Goal: Information Seeking & Learning: Learn about a topic

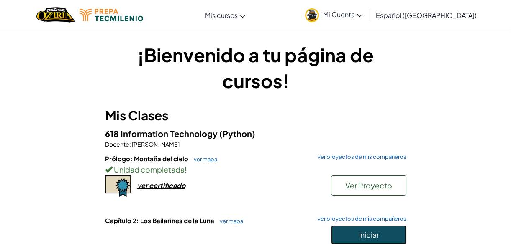
click at [355, 230] on button "Iniciar" at bounding box center [368, 234] width 75 height 19
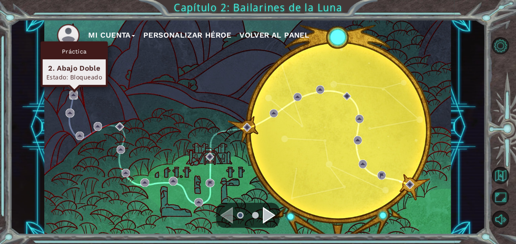
click at [73, 94] on img at bounding box center [73, 95] width 8 height 8
click at [74, 93] on img at bounding box center [73, 95] width 8 height 8
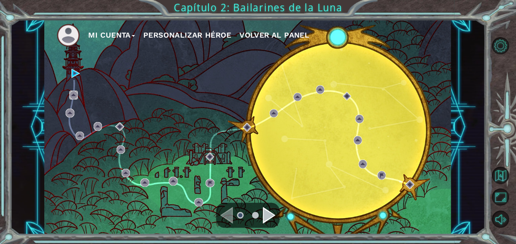
click at [74, 93] on img at bounding box center [73, 95] width 8 height 8
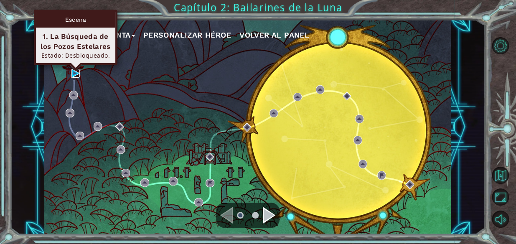
click at [72, 75] on img at bounding box center [76, 73] width 8 height 8
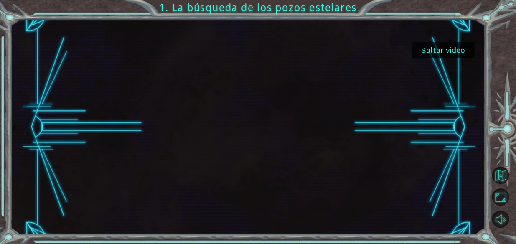
click at [452, 49] on button "Saltar video" at bounding box center [443, 50] width 63 height 16
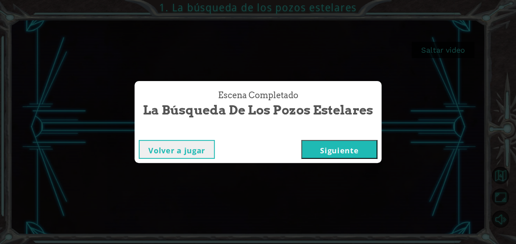
click at [330, 142] on button "Siguiente" at bounding box center [339, 149] width 76 height 19
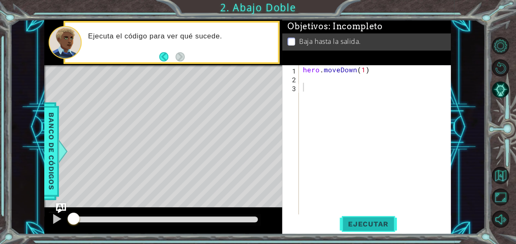
click at [373, 220] on span "Ejecutar" at bounding box center [368, 224] width 57 height 8
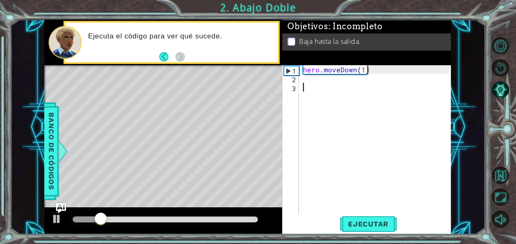
click at [318, 85] on div "hero . moveDown ( 1 )" at bounding box center [377, 148] width 152 height 167
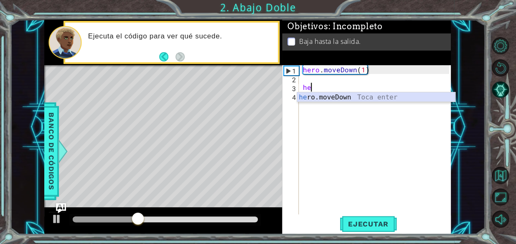
click at [318, 98] on div "he ro.moveDown Toca enter" at bounding box center [376, 107] width 158 height 30
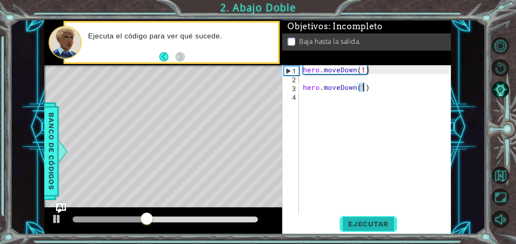
type textarea "hero.moveDown(1)"
click at [355, 229] on button "Ejecutar" at bounding box center [368, 224] width 57 height 17
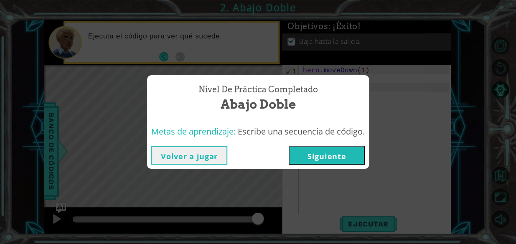
drag, startPoint x: 425, startPoint y: 108, endPoint x: 211, endPoint y: 155, distance: 218.7
click at [211, 155] on div "Nivel de práctica Completado Abajo Doble Metas de aprendizaje: Escribe una secu…" at bounding box center [258, 122] width 516 height 244
click at [211, 155] on button "Volver a jugar" at bounding box center [189, 155] width 76 height 19
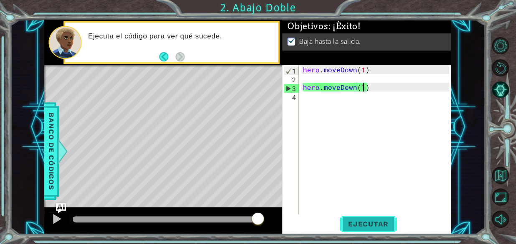
click at [347, 226] on span "Ejecutar" at bounding box center [368, 224] width 57 height 8
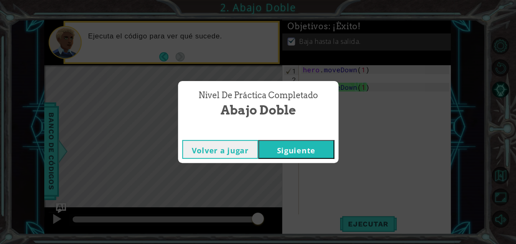
click at [290, 149] on button "Siguiente" at bounding box center [296, 149] width 76 height 19
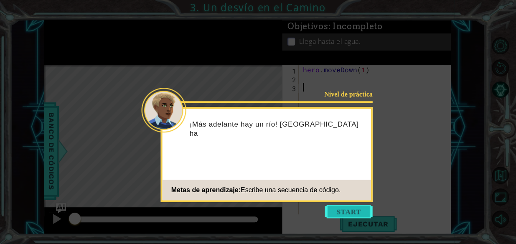
click at [337, 211] on button "Start" at bounding box center [349, 211] width 48 height 13
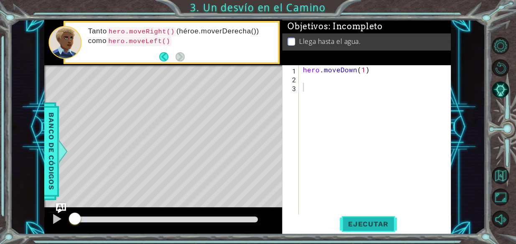
click at [375, 225] on span "Ejecutar" at bounding box center [368, 224] width 57 height 8
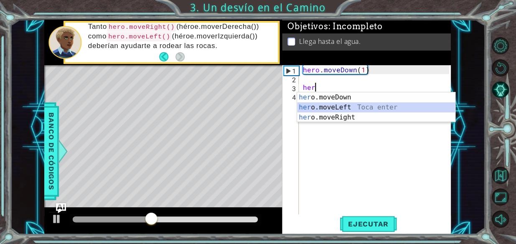
click at [349, 109] on div "her o.moveDown Toca enter her o.moveLeft [PERSON_NAME] enter her o.moveRight To…" at bounding box center [376, 117] width 158 height 50
type textarea "hero.moveLeft(1)"
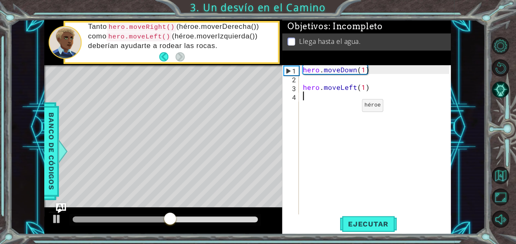
click at [347, 107] on div "hero . moveDown ( 1 ) hero . moveLeft ( 1 )" at bounding box center [377, 148] width 152 height 167
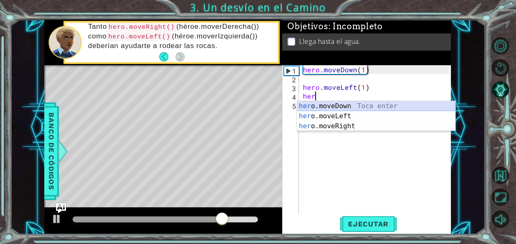
click at [339, 105] on div "her o.moveDown Toca enter her o.moveLeft [PERSON_NAME] enter her o.moveRight To…" at bounding box center [376, 126] width 158 height 50
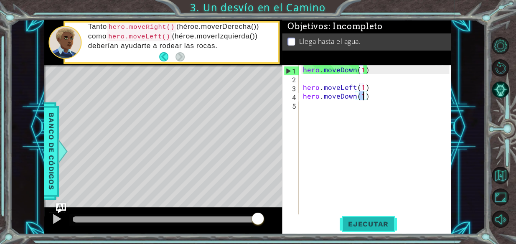
type textarea "hero.moveDown(1)"
click at [355, 227] on span "Ejecutar" at bounding box center [368, 224] width 57 height 8
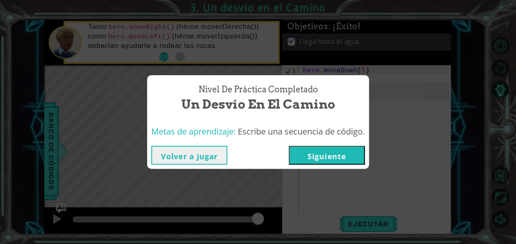
click at [330, 159] on button "Siguiente" at bounding box center [327, 155] width 76 height 19
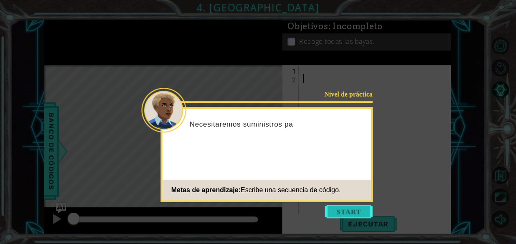
click at [345, 207] on button "Start" at bounding box center [349, 211] width 48 height 13
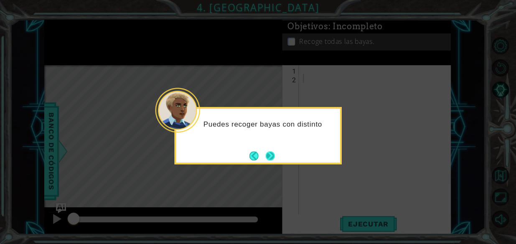
click at [271, 156] on button "Next" at bounding box center [270, 155] width 9 height 9
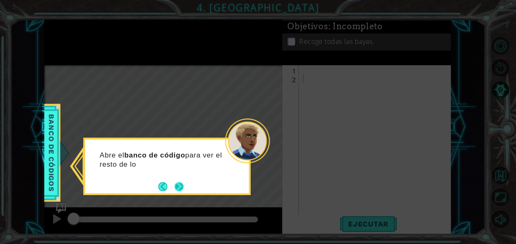
click at [177, 188] on button "Next" at bounding box center [178, 186] width 9 height 9
click at [179, 186] on button "Next" at bounding box center [178, 186] width 9 height 9
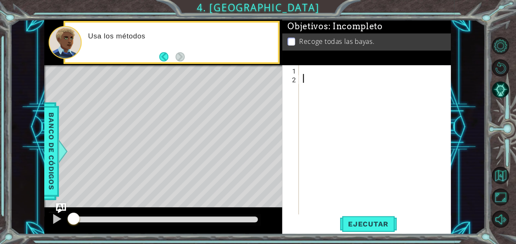
click at [305, 67] on div at bounding box center [377, 148] width 152 height 167
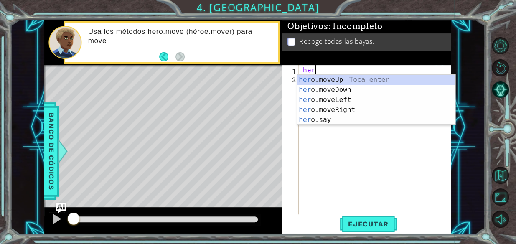
scroll to position [0, 0]
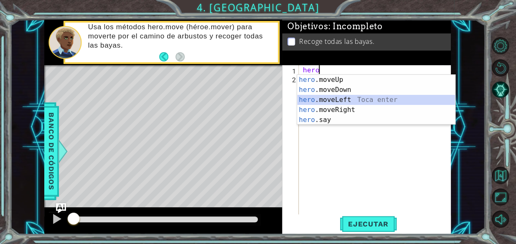
click at [344, 99] on div "hero .moveUp Toca enter hero .moveDown Toca enter hero .moveLeft Toca enter her…" at bounding box center [376, 110] width 158 height 70
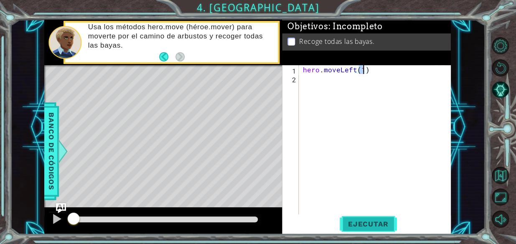
type textarea "hero.moveLeft(1)"
click at [363, 220] on span "Ejecutar" at bounding box center [368, 224] width 57 height 8
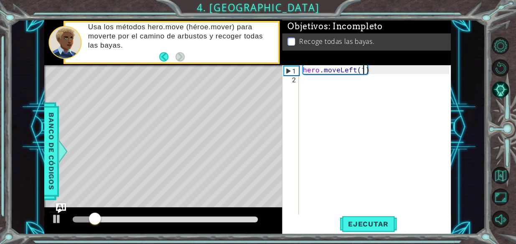
click at [305, 93] on div "hero . moveLeft ( 1 )" at bounding box center [377, 148] width 152 height 167
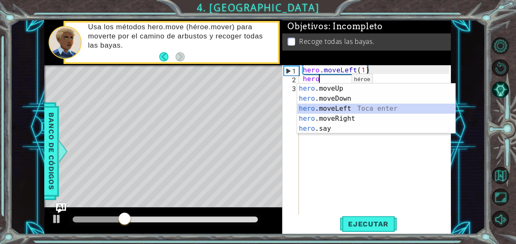
click at [343, 106] on div "hero .moveUp Toca enter hero .moveDown Toca enter hero .moveLeft Toca enter her…" at bounding box center [376, 119] width 158 height 70
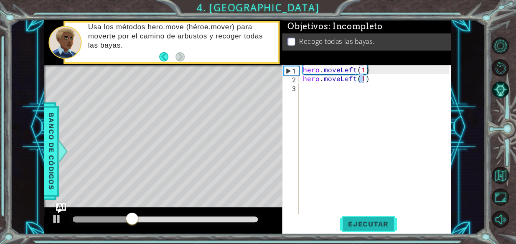
click at [349, 221] on span "Ejecutar" at bounding box center [368, 224] width 57 height 8
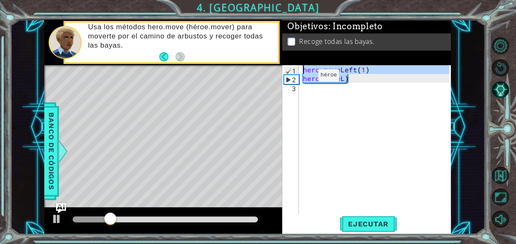
drag, startPoint x: 360, startPoint y: 78, endPoint x: 253, endPoint y: 73, distance: 107.1
click at [253, 73] on div "1 ההההההההההההההההההההההההההההההההההההההההההההההההההההההההההההההההההההההההההההה…" at bounding box center [247, 127] width 407 height 215
type textarea "hero.moveLeft(1) hero.moveL)"
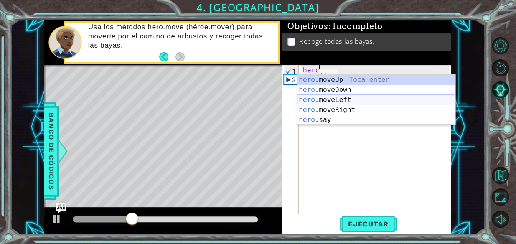
click at [309, 100] on div "hero .moveUp Toca enter hero .moveDown Toca enter hero .moveLeft Toca enter her…" at bounding box center [376, 110] width 158 height 70
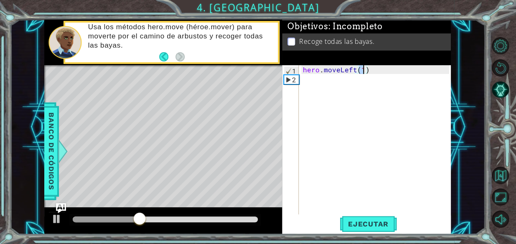
type textarea "hero.moveLeft(2)"
click at [332, 84] on div "hero . moveLeft ( 2 )" at bounding box center [377, 148] width 152 height 167
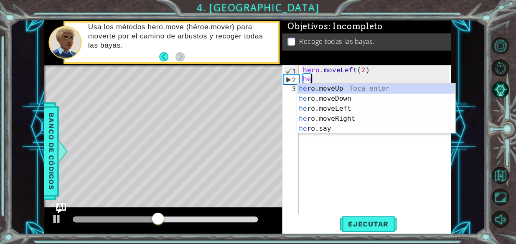
scroll to position [0, 0]
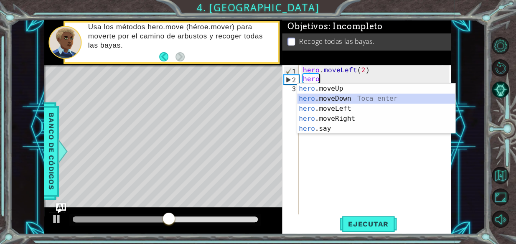
click at [339, 96] on div "hero .moveUp Toca enter hero .moveDown Toca enter hero .moveLeft Toca enter her…" at bounding box center [376, 119] width 158 height 70
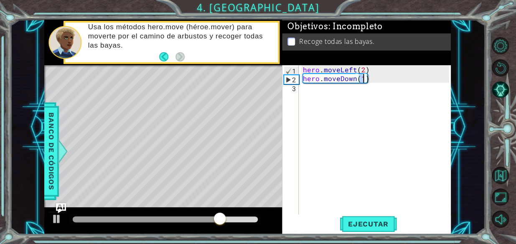
type textarea "hero.moveDown(2)"
click at [342, 94] on div "hero . moveLeft ( 2 ) hero . moveDown ( 2 )" at bounding box center [377, 148] width 152 height 167
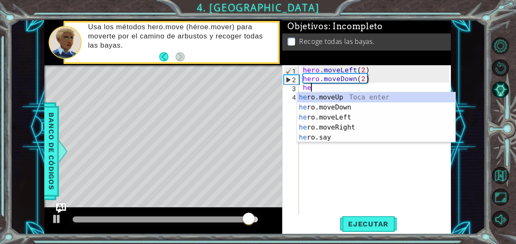
scroll to position [0, 0]
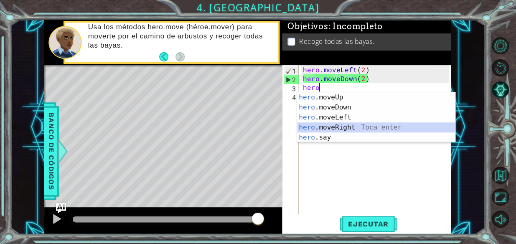
click at [349, 128] on div "hero .moveUp Toca enter hero .moveDown Toca enter hero .moveLeft Toca enter her…" at bounding box center [376, 127] width 158 height 70
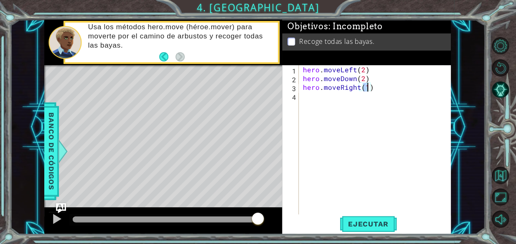
scroll to position [0, 4]
type textarea "hero.moveRight(2)"
click at [358, 220] on span "Ejecutar" at bounding box center [368, 224] width 57 height 8
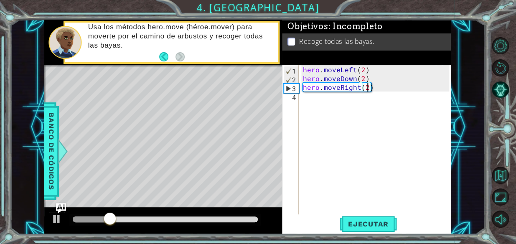
click at [329, 100] on div "hero . moveLeft ( 2 ) hero . moveDown ( 2 ) hero . moveRight ( 2 )" at bounding box center [377, 148] width 152 height 167
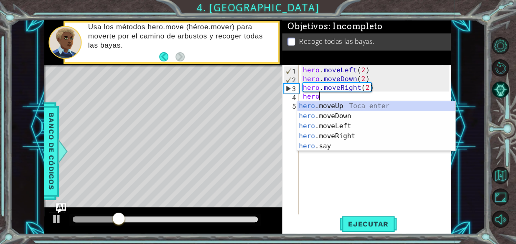
scroll to position [0, 0]
click at [345, 105] on div "hero .moveUp Toca enter hero .moveDown Toca enter hero .moveLeft Toca enter her…" at bounding box center [376, 136] width 158 height 70
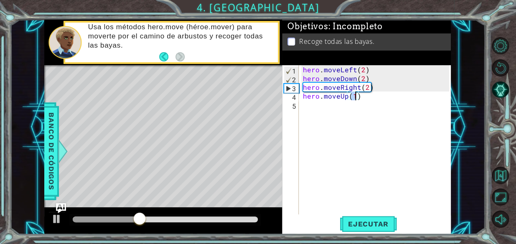
scroll to position [0, 3]
type textarea "hero.moveUp(2)"
click at [364, 230] on button "Ejecutar" at bounding box center [368, 224] width 57 height 17
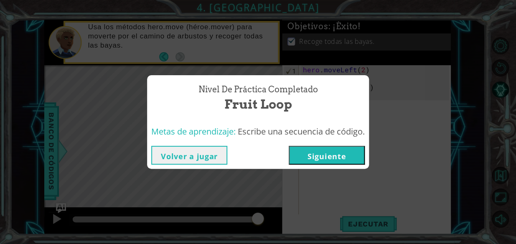
click at [342, 156] on button "Siguiente" at bounding box center [327, 155] width 76 height 19
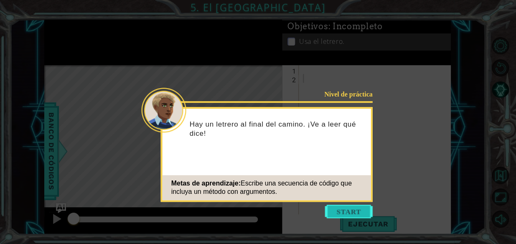
click at [344, 215] on button "Start" at bounding box center [349, 211] width 48 height 13
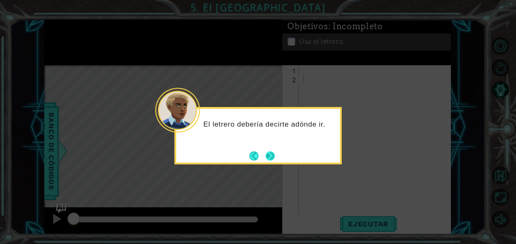
click at [267, 151] on button "Next" at bounding box center [270, 155] width 9 height 9
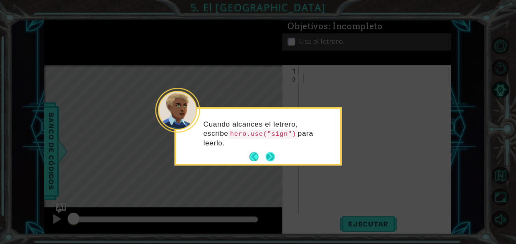
click at [268, 153] on button "Next" at bounding box center [270, 156] width 9 height 9
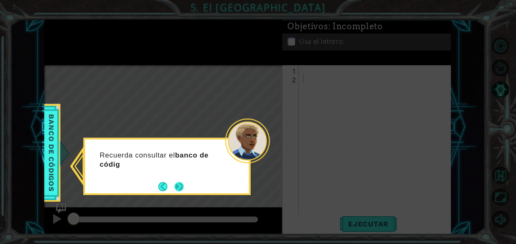
click at [179, 188] on button "Next" at bounding box center [179, 187] width 10 height 10
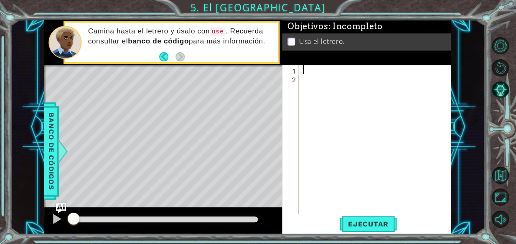
click at [316, 72] on div at bounding box center [377, 148] width 152 height 167
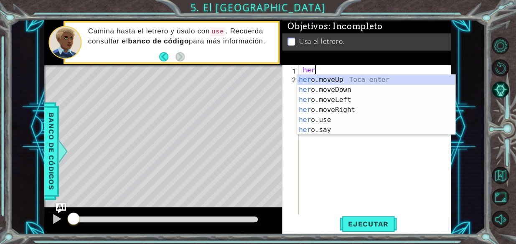
scroll to position [0, 0]
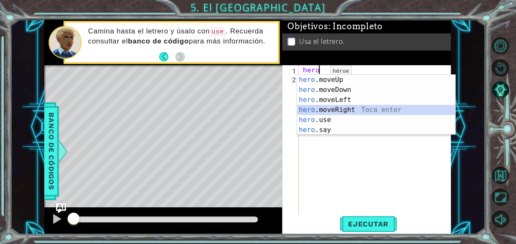
click at [348, 107] on div "hero .moveUp Toca enter hero .moveDown Toca enter hero .moveLeft Toca enter her…" at bounding box center [376, 115] width 158 height 80
type textarea "hero.moveRight(1)"
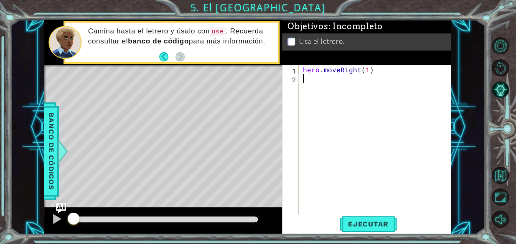
click at [338, 87] on div "hero . moveRight ( 1 )" at bounding box center [377, 148] width 152 height 167
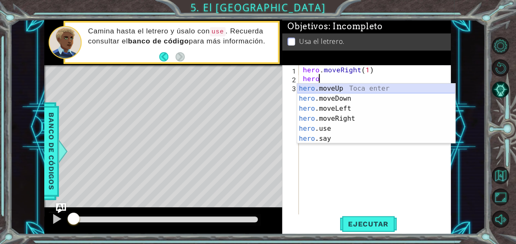
click at [336, 87] on div "hero .moveUp Toca enter hero .moveDown Toca enter hero .moveLeft Toca enter her…" at bounding box center [376, 124] width 158 height 80
type textarea "hero.moveUp(1)"
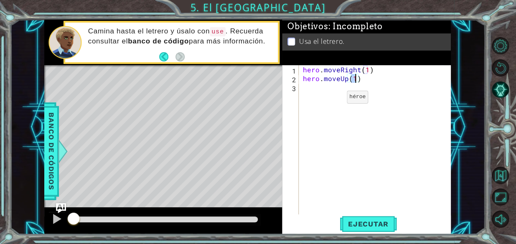
click at [332, 99] on div "hero . moveRight ( 1 ) hero . moveUp ( 1 )" at bounding box center [377, 148] width 152 height 167
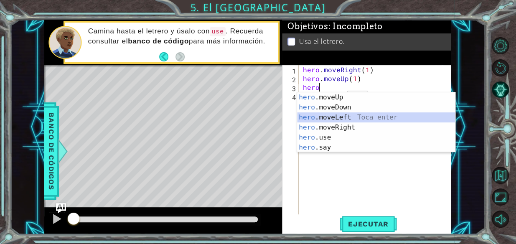
click at [335, 117] on div "hero .moveUp Toca enter hero .moveDown Toca enter hero .moveLeft Toca enter her…" at bounding box center [376, 132] width 158 height 80
type textarea "hero.moveLeft(1)"
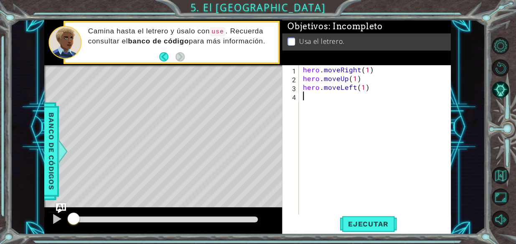
click at [330, 107] on div "hero . moveRight ( 1 ) hero . moveUp ( 1 ) hero . moveLeft ( 1 )" at bounding box center [377, 148] width 152 height 167
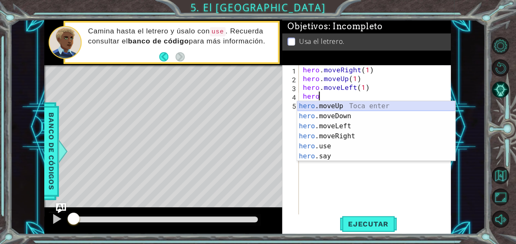
click at [329, 104] on div "hero .moveUp Toca enter hero .moveDown Toca enter hero .moveLeft Toca enter her…" at bounding box center [376, 141] width 158 height 80
type textarea "hero.moveUp(1)"
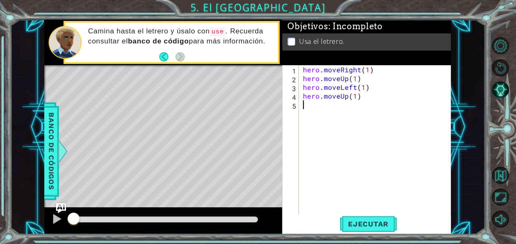
click at [324, 110] on div "hero . moveRight ( 1 ) hero . moveUp ( 1 ) hero . moveLeft ( 1 ) hero . moveUp …" at bounding box center [377, 148] width 152 height 167
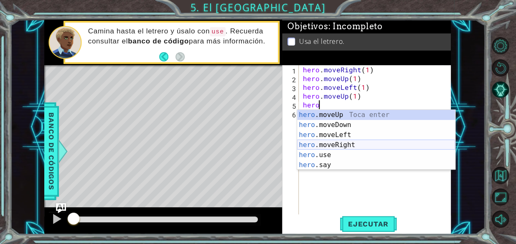
click at [342, 140] on div "hero .moveUp Toca enter hero .moveDown Toca enter hero .moveLeft Toca enter her…" at bounding box center [376, 150] width 158 height 80
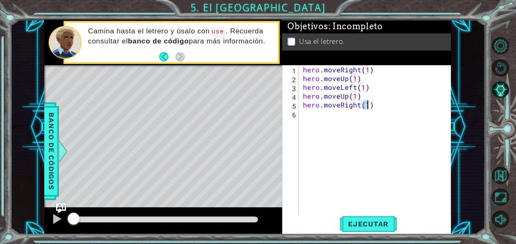
type textarea "hero.moveRight(2)"
click at [335, 123] on div "hero . moveRight ( 1 ) hero . moveUp ( 1 ) hero . moveLeft ( 1 ) hero . moveUp …" at bounding box center [377, 148] width 152 height 167
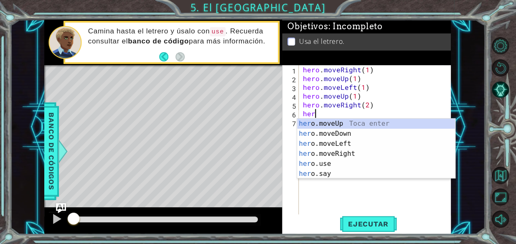
scroll to position [0, 0]
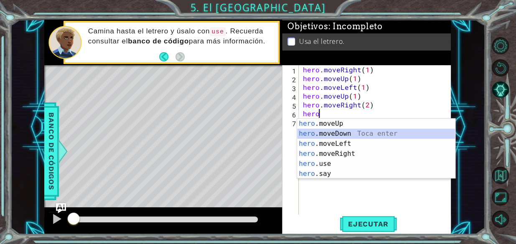
click at [339, 130] on div "hero .moveUp Toca enter hero .moveDown Toca enter hero .moveLeft Toca enter her…" at bounding box center [376, 159] width 158 height 80
type textarea "hero.moveDown(1)"
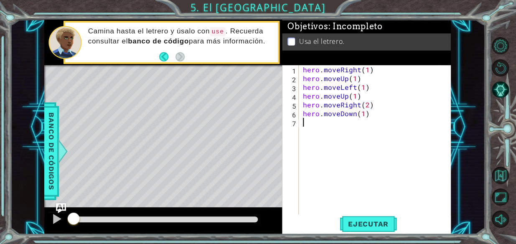
click at [330, 128] on div "hero . moveRight ( 1 ) hero . moveUp ( 1 ) hero . moveLeft ( 1 ) hero . moveUp …" at bounding box center [377, 148] width 152 height 167
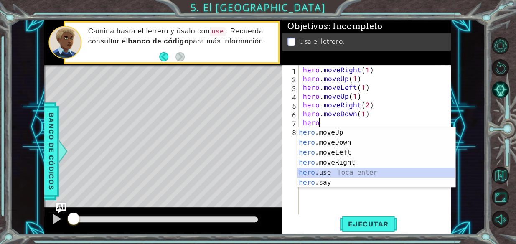
click at [338, 171] on div "hero .moveUp Toca enter hero .moveDown Toca enter hero .moveLeft Toca enter her…" at bounding box center [376, 168] width 158 height 80
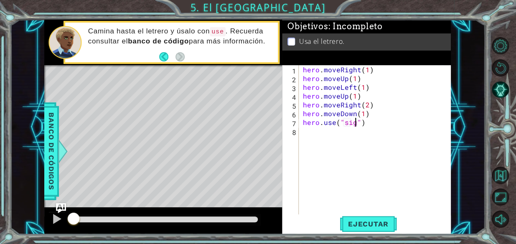
scroll to position [0, 3]
type textarea "hero.use("sign")"
click at [334, 140] on div "hero . moveRight ( 1 ) hero . moveUp ( 1 ) hero . moveLeft ( 1 ) hero . moveUp …" at bounding box center [377, 148] width 152 height 167
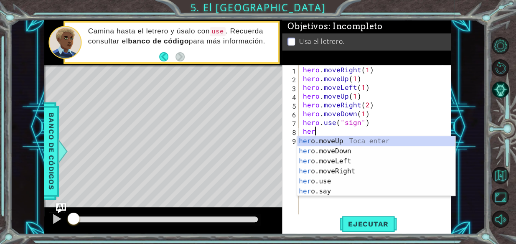
scroll to position [0, 0]
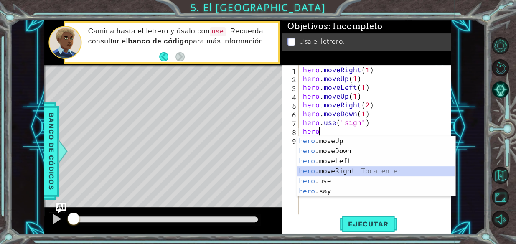
click at [345, 174] on div "hero .moveUp Toca enter hero .moveDown Toca enter hero .moveLeft Toca enter her…" at bounding box center [376, 176] width 158 height 80
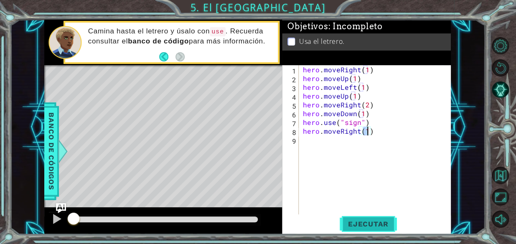
type textarea "hero.moveRight(1)"
click at [346, 230] on button "Ejecutar" at bounding box center [368, 224] width 57 height 17
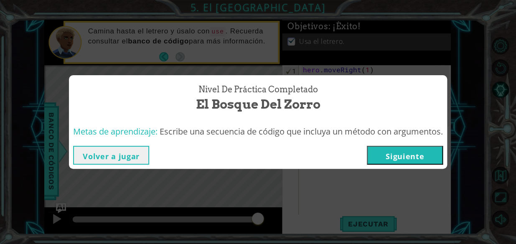
click at [403, 158] on button "Siguiente" at bounding box center [405, 155] width 76 height 19
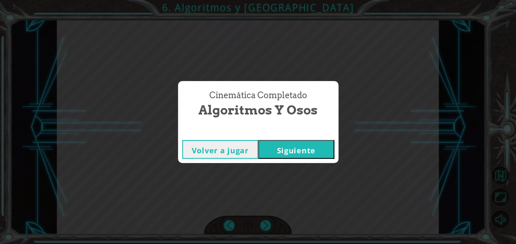
click at [311, 140] on button "Siguiente" at bounding box center [296, 149] width 76 height 19
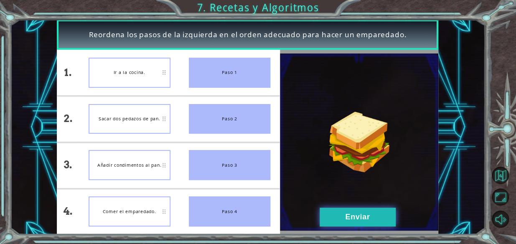
click at [329, 212] on button "Enviar" at bounding box center [358, 217] width 76 height 19
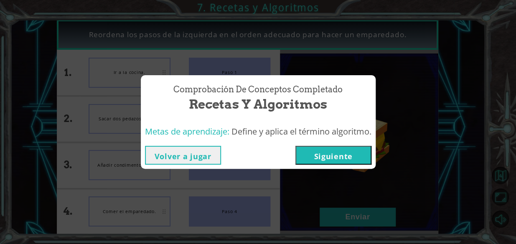
click at [319, 151] on button "Siguiente" at bounding box center [334, 155] width 76 height 19
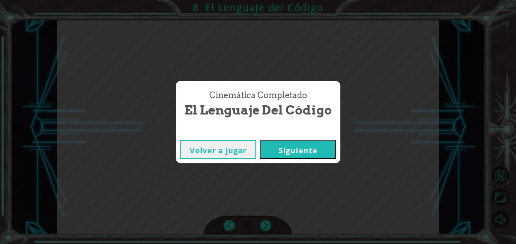
click at [319, 151] on button "Siguiente" at bounding box center [298, 149] width 76 height 19
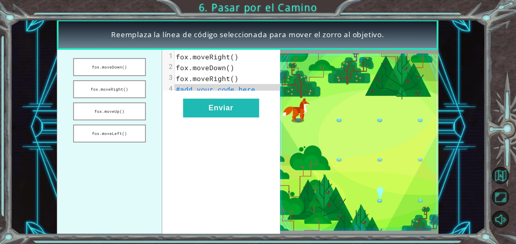
drag, startPoint x: 105, startPoint y: 62, endPoint x: 218, endPoint y: 92, distance: 116.2
click at [218, 92] on div "[PERSON_NAME].moveDown() [PERSON_NAME].moveRight() [PERSON_NAME].moveUp() [PERS…" at bounding box center [168, 142] width 223 height 184
drag, startPoint x: 112, startPoint y: 64, endPoint x: 170, endPoint y: 77, distance: 59.5
click at [170, 77] on div "[PERSON_NAME].moveDown() [PERSON_NAME].moveRight() [PERSON_NAME].moveUp() [PERS…" at bounding box center [168, 142] width 223 height 184
click at [116, 68] on button "fox.moveDown()" at bounding box center [109, 67] width 73 height 18
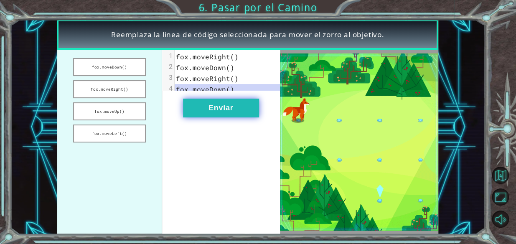
click at [228, 113] on button "Enviar" at bounding box center [221, 108] width 76 height 19
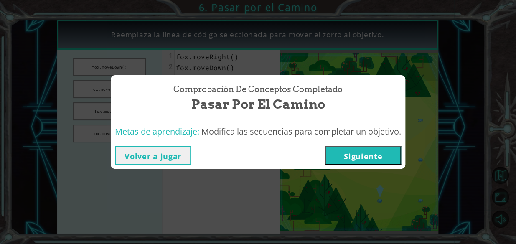
click at [353, 158] on button "Siguiente" at bounding box center [363, 155] width 76 height 19
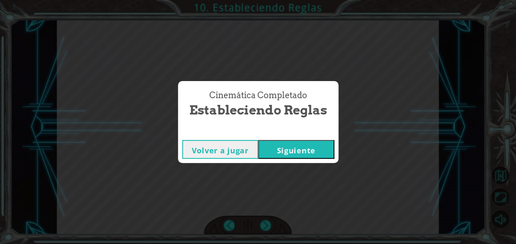
click at [289, 144] on button "Siguiente" at bounding box center [296, 149] width 76 height 19
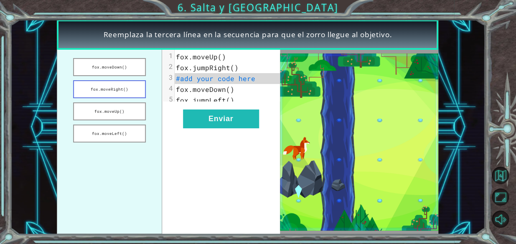
click at [118, 89] on button "fox.moveRight()" at bounding box center [109, 89] width 73 height 18
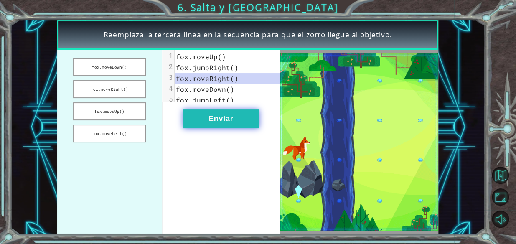
click at [224, 124] on button "Enviar" at bounding box center [221, 119] width 76 height 19
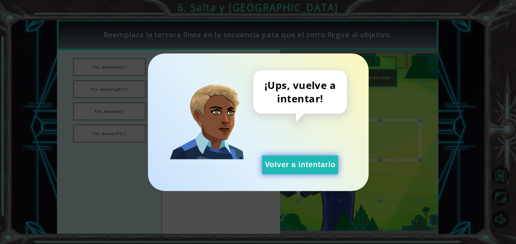
click at [295, 159] on button "Volver a intentarlo" at bounding box center [300, 165] width 76 height 19
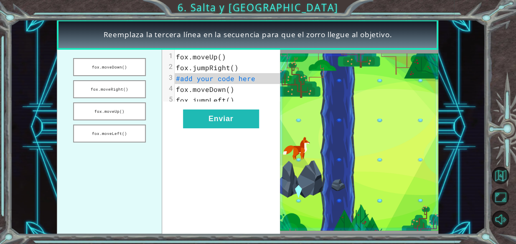
click at [295, 159] on img at bounding box center [359, 142] width 159 height 177
drag, startPoint x: 295, startPoint y: 159, endPoint x: 121, endPoint y: 73, distance: 193.9
click at [121, 73] on div "[PERSON_NAME].moveDown() [PERSON_NAME].moveRight() [PERSON_NAME].moveUp() [PERS…" at bounding box center [248, 142] width 382 height 184
click at [121, 73] on button "fox.moveDown()" at bounding box center [109, 67] width 73 height 18
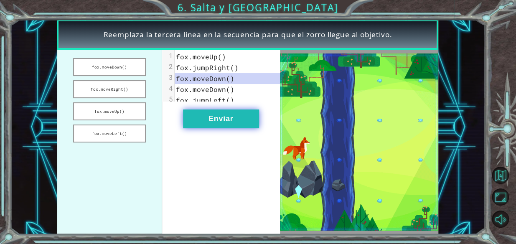
click at [193, 125] on button "Enviar" at bounding box center [221, 119] width 76 height 19
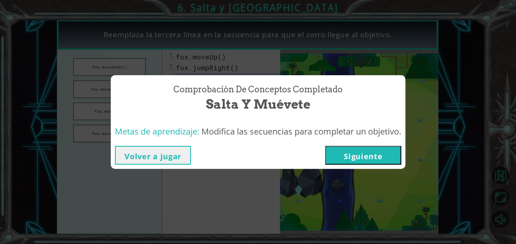
click at [368, 161] on button "Siguiente" at bounding box center [363, 155] width 76 height 19
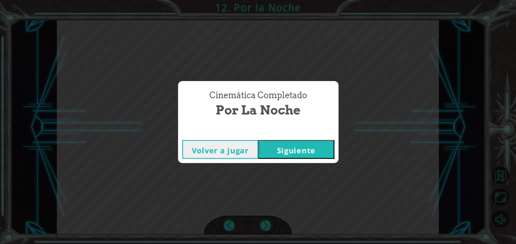
click at [314, 146] on button "Siguiente" at bounding box center [296, 149] width 76 height 19
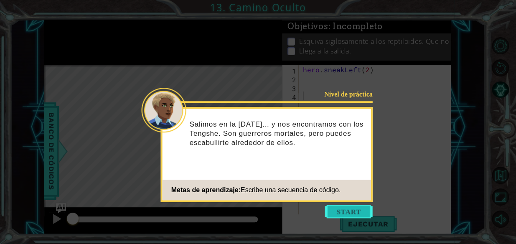
click at [348, 211] on button "Start" at bounding box center [349, 211] width 48 height 13
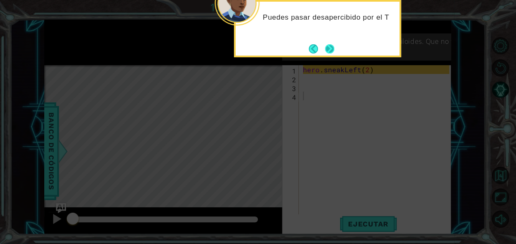
click at [334, 50] on button "Next" at bounding box center [329, 48] width 9 height 9
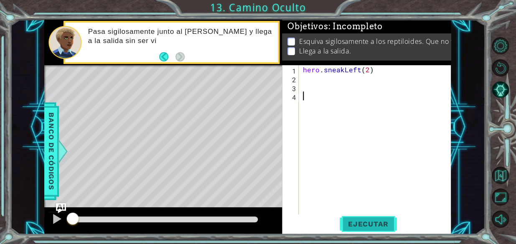
click at [352, 225] on span "Ejecutar" at bounding box center [368, 224] width 57 height 8
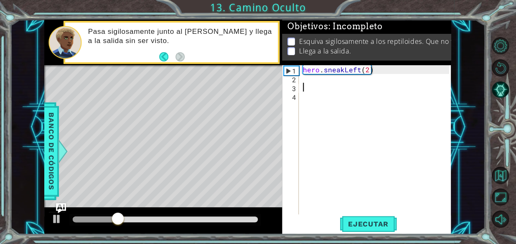
click at [326, 87] on div "hero . sneakLeft ( 2 )" at bounding box center [377, 148] width 152 height 167
click at [324, 78] on div "hero . sneakLeft ( 2 )" at bounding box center [377, 148] width 152 height 167
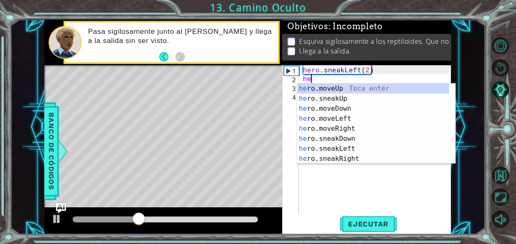
scroll to position [0, 0]
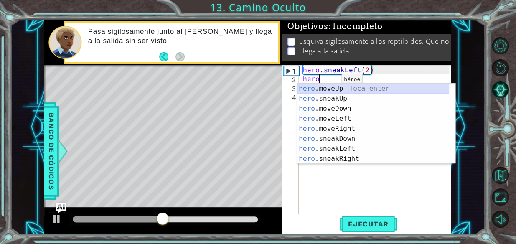
click at [332, 90] on div "hero .moveUp Toca enter hero .sneakUp Toca enter hero .moveDown Toca enter hero…" at bounding box center [373, 134] width 152 height 100
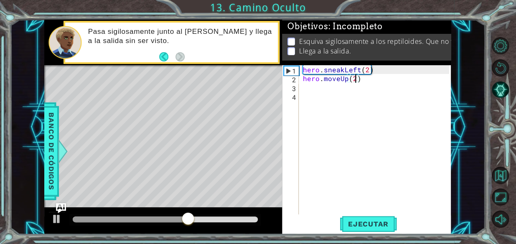
type textarea "hero.moveUp(2)"
click at [331, 95] on div "hero . sneakLeft ( 2 ) hero . moveUp ( 2 )" at bounding box center [377, 148] width 152 height 167
click at [324, 80] on div "hero . sneakLeft ( 2 ) hero . moveUp ( 2 )" at bounding box center [377, 148] width 152 height 167
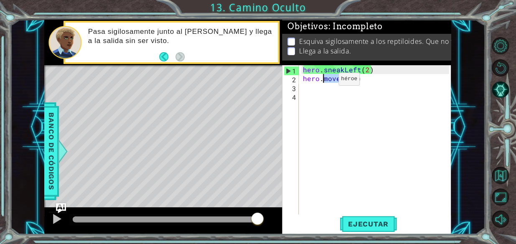
drag, startPoint x: 363, startPoint y: 78, endPoint x: 324, endPoint y: 81, distance: 39.0
click at [324, 81] on div "hero . sneakLeft ( 2 ) hero . moveUp ( 2 )" at bounding box center [377, 148] width 152 height 167
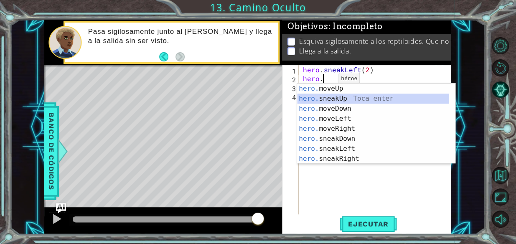
click at [327, 100] on div "hero. moveUp Toca enter hero. sneakUp Toca enter hero. moveDown Toca enter hero…" at bounding box center [373, 134] width 152 height 100
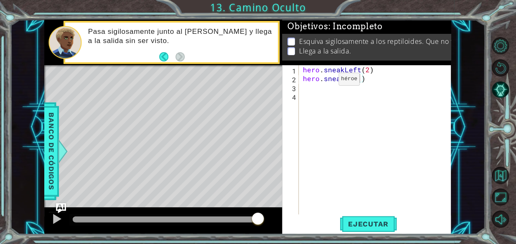
type textarea "hero.sneakUp(2)"
click at [324, 89] on div "hero . sneakLeft ( 2 ) hero . sneakUp ( 2 )" at bounding box center [377, 148] width 152 height 167
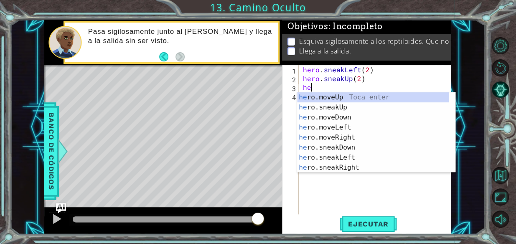
scroll to position [0, 0]
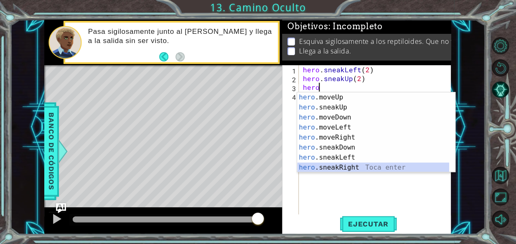
click at [346, 166] on div "hero .moveUp Toca enter hero .sneakUp Toca enter hero .moveDown Toca enter hero…" at bounding box center [373, 142] width 152 height 100
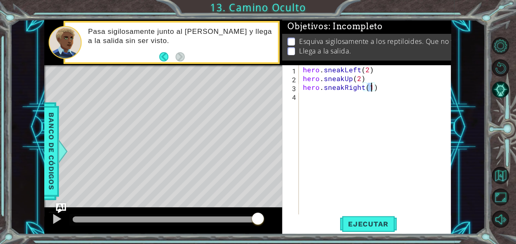
type textarea "hero.sneakRight(2)"
click at [320, 101] on div "hero . sneakLeft ( 2 ) hero . sneakUp ( 2 ) hero . sneakRight ( 2 )" at bounding box center [377, 148] width 152 height 167
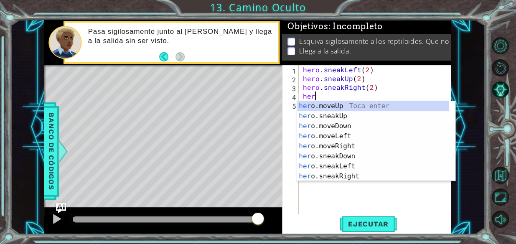
scroll to position [0, 0]
click at [324, 105] on div "hero .moveUp Toca enter hero .sneakUp Toca enter hero .moveDown Toca enter hero…" at bounding box center [373, 151] width 152 height 100
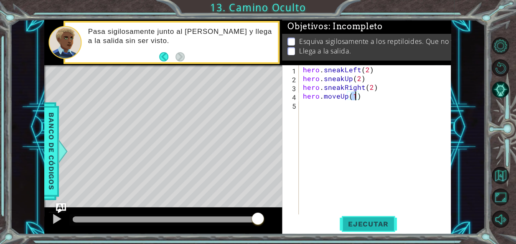
type textarea "hero.moveUp(1)"
click at [368, 217] on button "Ejecutar" at bounding box center [368, 224] width 57 height 17
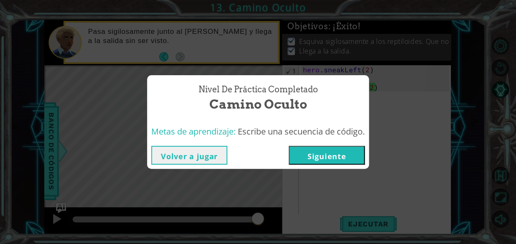
click at [347, 155] on button "Siguiente" at bounding box center [327, 155] width 76 height 19
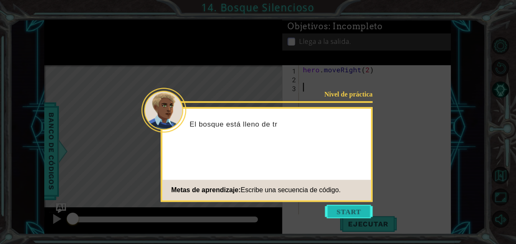
click at [344, 216] on button "Start" at bounding box center [349, 211] width 48 height 13
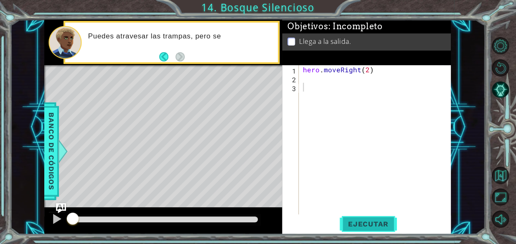
click at [367, 222] on span "Ejecutar" at bounding box center [368, 224] width 57 height 8
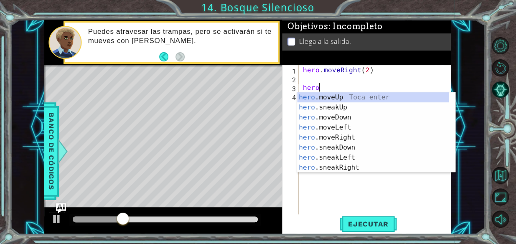
scroll to position [0, 0]
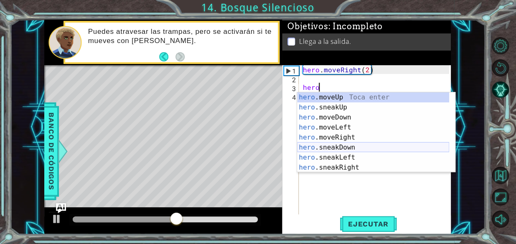
click at [340, 147] on div "hero .moveUp Toca enter hero .sneakUp Toca enter hero .moveDown Toca enter hero…" at bounding box center [373, 142] width 152 height 100
type textarea "hero.sneakDown(1)"
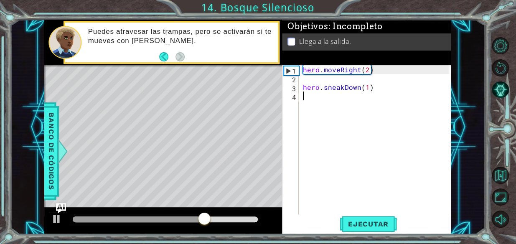
click at [324, 104] on div "hero . moveRight ( 2 ) hero . sneakDown ( 1 )" at bounding box center [377, 148] width 152 height 167
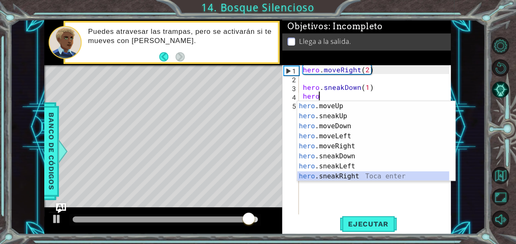
click at [342, 173] on div "hero .moveUp Toca enter hero .sneakUp Toca enter hero .moveDown Toca enter hero…" at bounding box center [373, 151] width 152 height 100
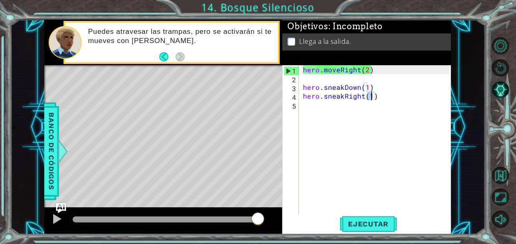
type textarea "hero.sneakRight(2)"
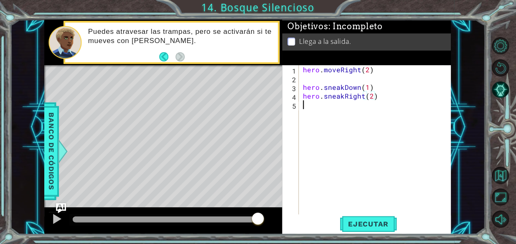
click at [312, 110] on div "hero . moveRight ( 2 ) hero . sneakDown ( 1 ) hero . sneakRight ( 2 )" at bounding box center [377, 148] width 152 height 167
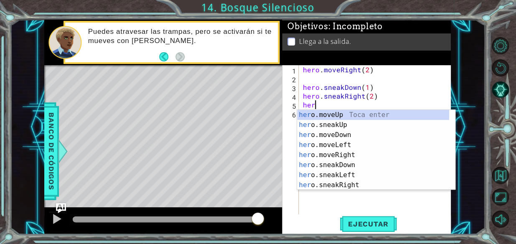
scroll to position [0, 0]
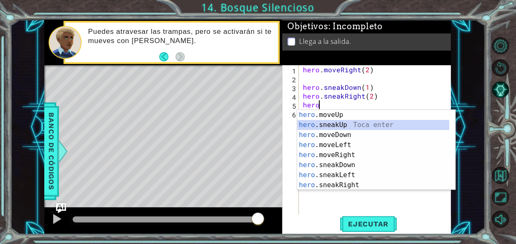
click at [325, 121] on div "hero .moveUp Toca enter hero .sneakUp Toca enter hero .moveDown Toca enter hero…" at bounding box center [373, 160] width 152 height 100
type textarea "hero.sneakUp(1)"
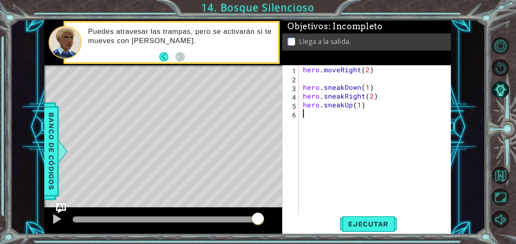
click at [319, 123] on div "hero . moveRight ( 2 ) hero . sneakDown ( 1 ) hero . sneakRight ( 2 ) hero . sn…" at bounding box center [377, 148] width 152 height 167
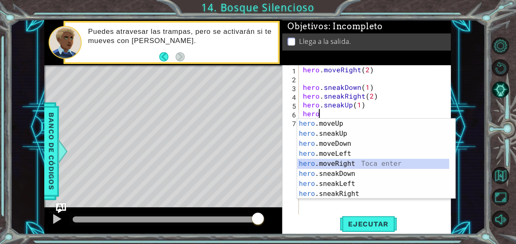
click at [342, 165] on div "hero .moveUp Toca enter hero .sneakUp Toca enter hero .moveDown Toca enter hero…" at bounding box center [373, 169] width 152 height 100
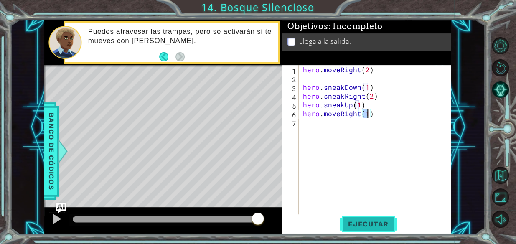
type textarea "hero.moveRight(1)"
click at [363, 225] on span "Ejecutar" at bounding box center [368, 224] width 57 height 8
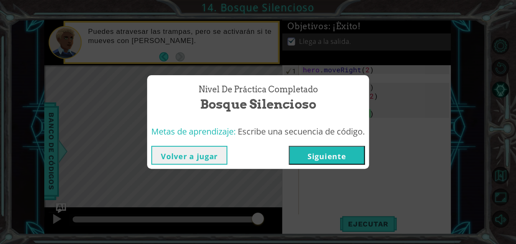
click at [326, 155] on button "Siguiente" at bounding box center [327, 155] width 76 height 19
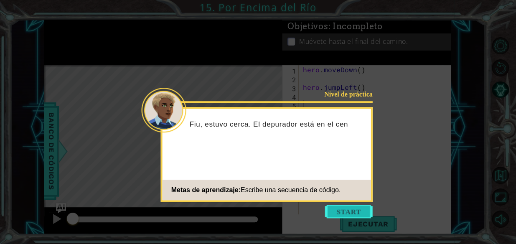
click at [339, 208] on button "Start" at bounding box center [349, 211] width 48 height 13
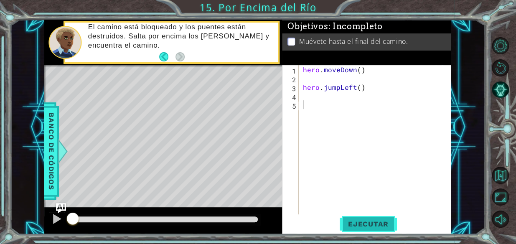
click at [346, 219] on button "Ejecutar" at bounding box center [368, 224] width 57 height 17
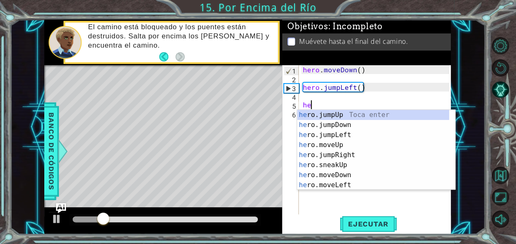
scroll to position [0, 0]
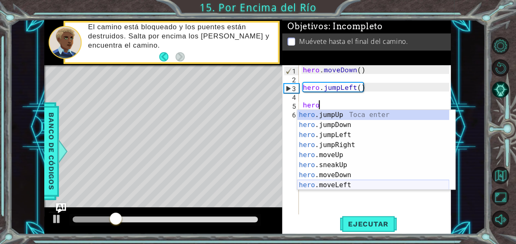
click at [341, 183] on div "hero .jumpUp Toca enter hero .jumpDown Toca enter hero .jumpLeft Toca enter her…" at bounding box center [373, 160] width 152 height 100
type textarea "hero.moveLeft(1)"
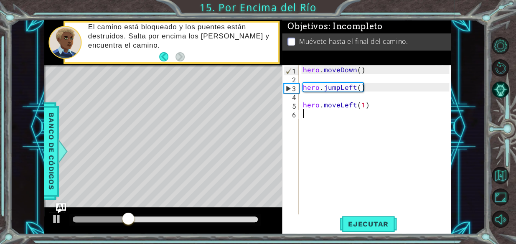
click at [324, 120] on div "hero . moveDown ( ) hero . jumpLeft ( ) hero . moveLeft ( 1 )" at bounding box center [377, 148] width 152 height 167
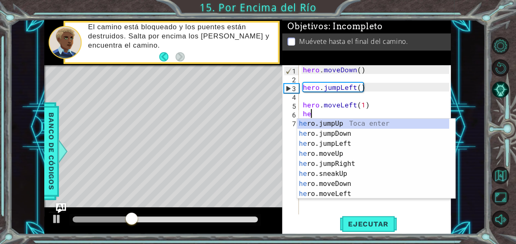
scroll to position [0, 0]
type textarea "hero"
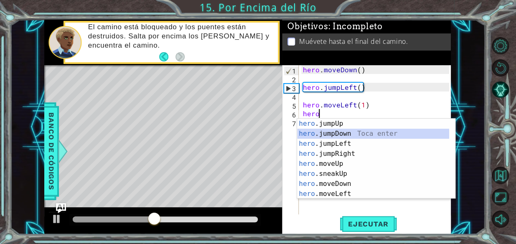
click at [335, 133] on div "hero .jumpUp Toca enter hero .jumpDown Toca enter hero .jumpLeft Toca enter her…" at bounding box center [373, 169] width 152 height 100
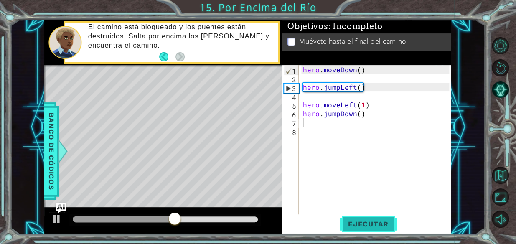
click at [356, 227] on span "Ejecutar" at bounding box center [368, 224] width 57 height 8
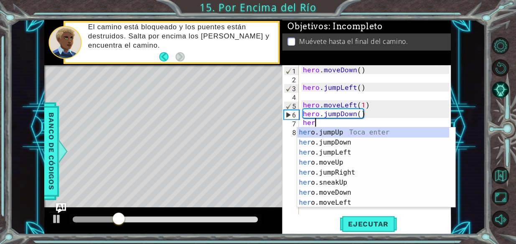
type textarea "hero"
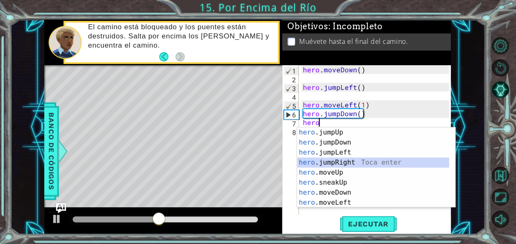
click at [339, 163] on div "hero .jumpUp Toca enter hero .jumpDown Toca enter hero .jumpLeft Toca enter her…" at bounding box center [373, 178] width 152 height 100
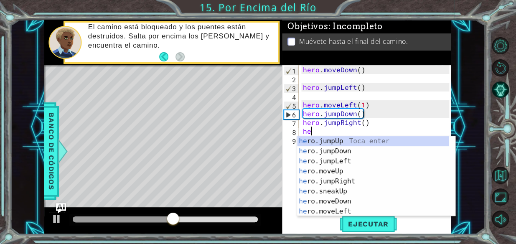
scroll to position [0, 0]
type textarea "hero"
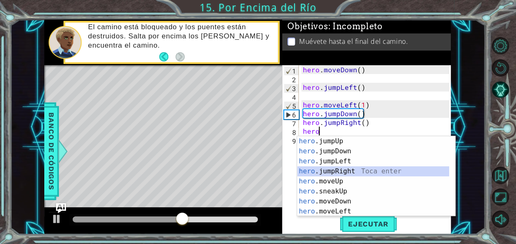
click at [339, 169] on div "hero .jumpUp Toca enter hero .jumpDown Toca enter hero .jumpLeft Toca enter her…" at bounding box center [373, 186] width 152 height 100
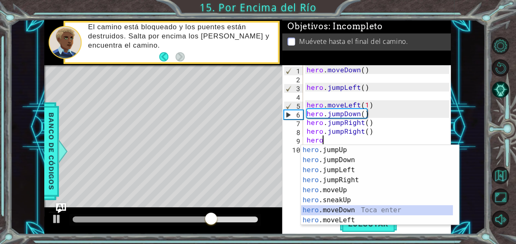
click at [351, 209] on div "hero .jumpUp Toca enter hero .jumpDown Toca enter hero .jumpLeft Toca enter her…" at bounding box center [377, 195] width 152 height 100
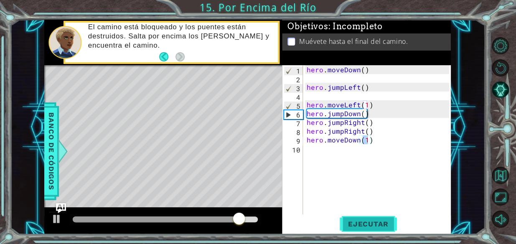
click at [369, 221] on span "Ejecutar" at bounding box center [368, 224] width 57 height 8
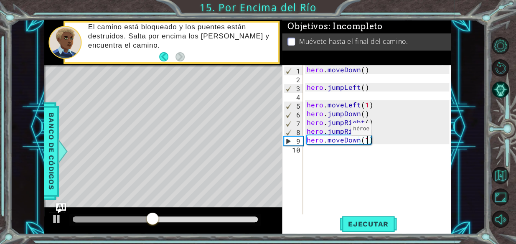
click at [340, 131] on div "hero . moveDown ( ) hero . jumpLeft ( ) hero . moveLeft ( 1 ) hero . jumpDown (…" at bounding box center [379, 148] width 148 height 167
click at [340, 132] on div "hero . moveDown ( ) hero . jumpLeft ( ) hero . moveLeft ( 1 ) hero . jumpDown (…" at bounding box center [379, 148] width 148 height 167
click at [343, 132] on div "hero . moveDown ( ) hero . jumpLeft ( ) hero . moveLeft ( 1 ) hero . jumpDown (…" at bounding box center [379, 148] width 148 height 167
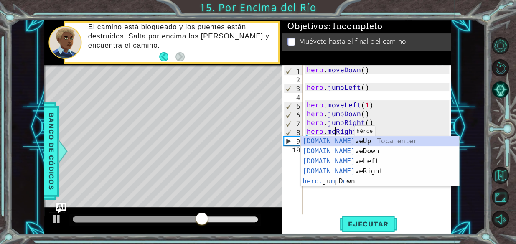
scroll to position [0, 2]
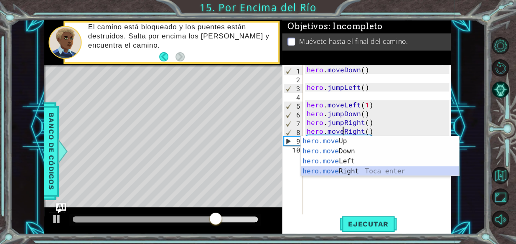
click at [343, 174] on div "hero.move Up Toca enter hero.move Down Toca enter hero.move Left Toca enter her…" at bounding box center [380, 166] width 158 height 60
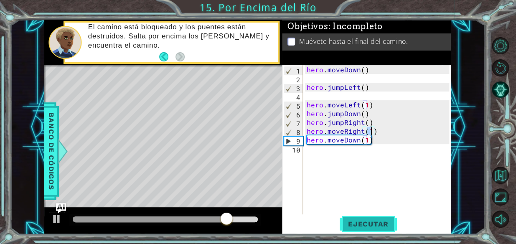
type textarea "hero.moveRight(1)"
click at [363, 227] on span "Ejecutar" at bounding box center [368, 224] width 57 height 8
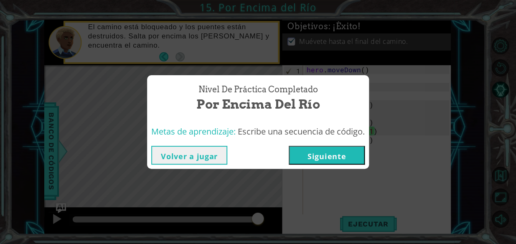
click at [353, 151] on button "Siguiente" at bounding box center [327, 155] width 76 height 19
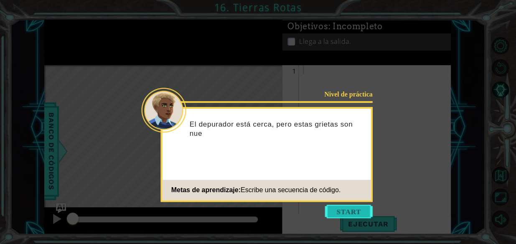
click at [344, 215] on button "Start" at bounding box center [349, 211] width 48 height 13
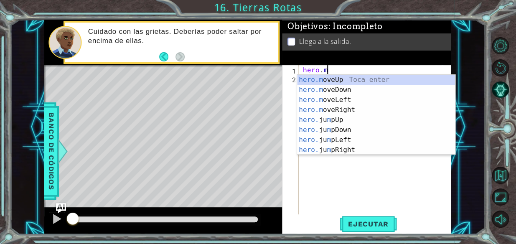
scroll to position [0, 1]
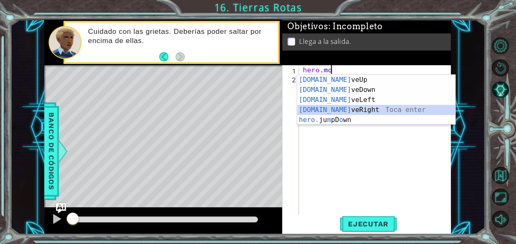
click at [344, 110] on div "[DOMAIN_NAME] veUp Toca enter [DOMAIN_NAME] veDown Toca enter [DOMAIN_NAME] veL…" at bounding box center [376, 110] width 158 height 70
type textarea "hero.moveRight(1)"
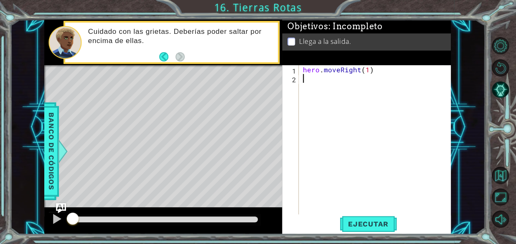
click at [319, 77] on div "hero . moveRight ( 1 )" at bounding box center [377, 148] width 152 height 167
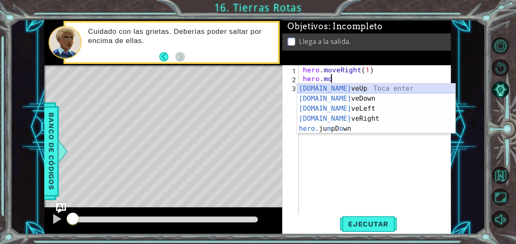
click at [335, 88] on div "[DOMAIN_NAME] veUp Toca enter [DOMAIN_NAME] veDown Toca enter [DOMAIN_NAME] veL…" at bounding box center [376, 119] width 158 height 70
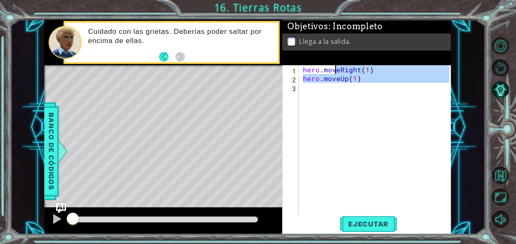
click at [335, 88] on div "hero . moveRight ( 1 ) hero . moveUp ( 1 )" at bounding box center [377, 148] width 152 height 167
type textarea "hero.moveRight(1) hero.moveUp(1)"
click at [335, 88] on div "hero . moveRight ( 1 ) hero . moveUp ( 1 )" at bounding box center [375, 139] width 148 height 149
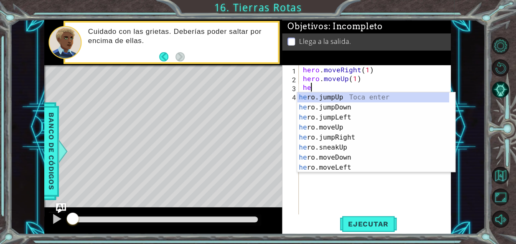
scroll to position [0, 0]
type textarea "hero"
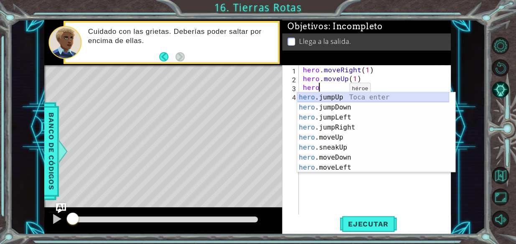
click at [337, 95] on div "hero .jumpUp Toca enter hero .jumpDown Toca enter hero .jumpLeft Toca enter her…" at bounding box center [373, 142] width 152 height 100
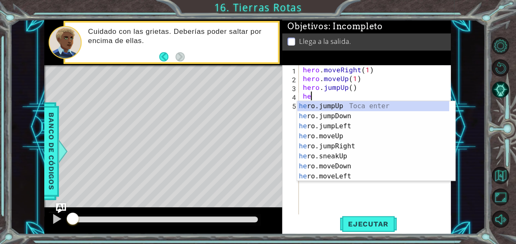
scroll to position [0, 0]
type textarea "hero"
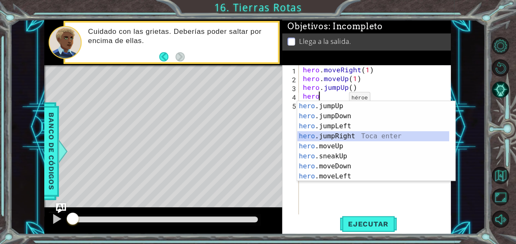
click at [349, 135] on div "hero .jumpUp Toca enter hero .jumpDown Toca enter hero .jumpLeft Toca enter her…" at bounding box center [373, 151] width 152 height 100
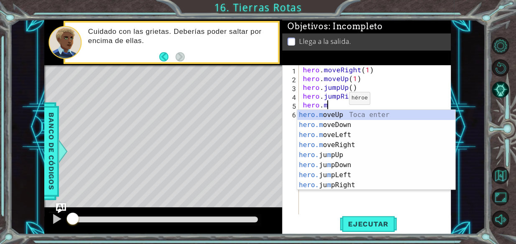
scroll to position [0, 1]
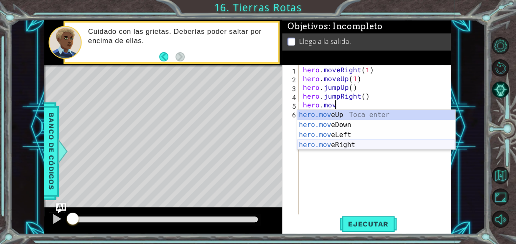
click at [339, 146] on div "hero.mov eUp Toca enter hero.mov eDown Toca enter hero.mov eLeft Toca enter her…" at bounding box center [376, 140] width 158 height 60
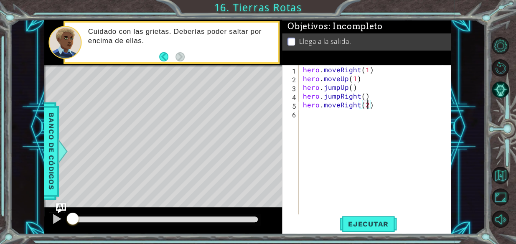
scroll to position [0, 4]
type textarea "hero.moveRight(2)"
click at [372, 225] on span "Ejecutar" at bounding box center [368, 224] width 57 height 8
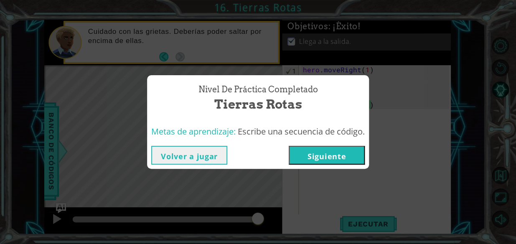
click at [351, 157] on button "Siguiente" at bounding box center [327, 155] width 76 height 19
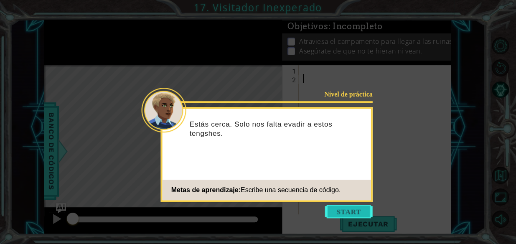
click at [345, 207] on button "Start" at bounding box center [349, 211] width 48 height 13
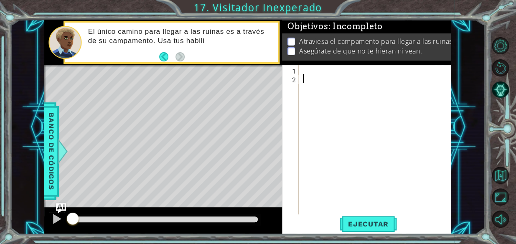
click at [309, 77] on div at bounding box center [377, 148] width 152 height 167
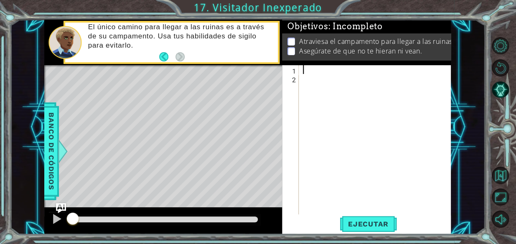
click at [307, 66] on div at bounding box center [377, 148] width 152 height 167
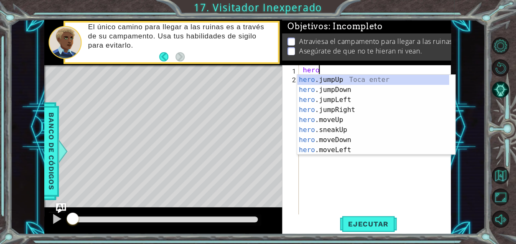
scroll to position [0, 0]
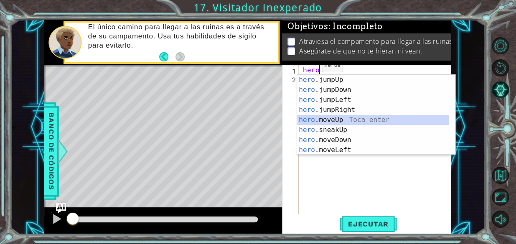
click at [329, 119] on div "hero .jumpUp Toca enter hero .jumpDown Toca enter hero .jumpLeft Toca enter her…" at bounding box center [373, 125] width 152 height 100
type textarea "hero.moveUp(1)"
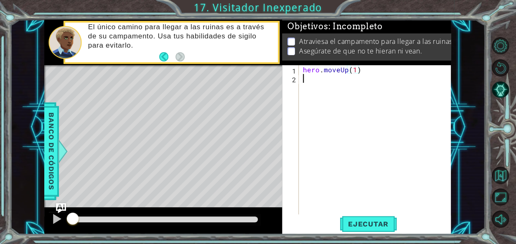
click at [314, 82] on div "hero . moveUp ( 1 )" at bounding box center [377, 148] width 152 height 167
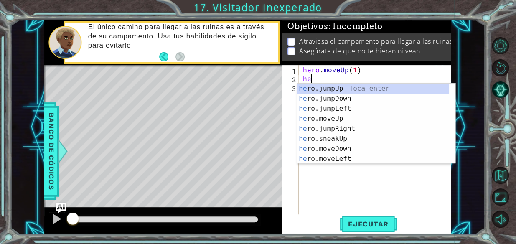
type textarea "her"
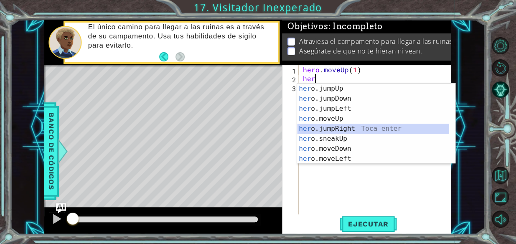
click at [339, 129] on div "her o.jumpUp Toca enter her o.jumpDown Toca enter her o.jumpLeft Toca enter her…" at bounding box center [373, 134] width 152 height 100
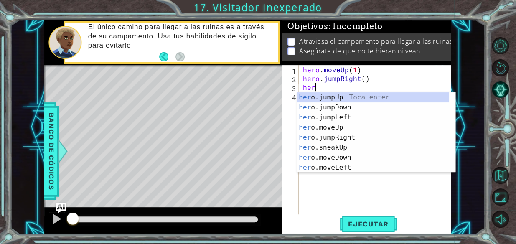
type textarea "hero"
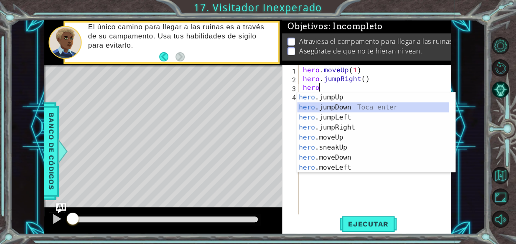
click at [334, 105] on div "hero .jumpUp Toca enter hero .jumpDown Toca enter hero .jumpLeft Toca enter her…" at bounding box center [373, 142] width 152 height 100
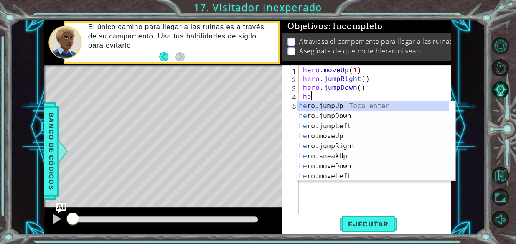
scroll to position [0, 0]
type textarea "hero"
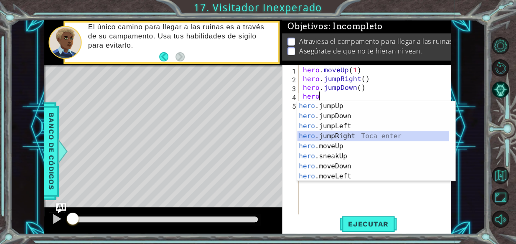
click at [345, 133] on div "hero .jumpUp Toca enter hero .jumpDown Toca enter hero .jumpLeft Toca enter her…" at bounding box center [373, 151] width 152 height 100
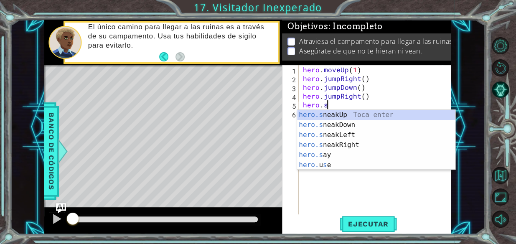
scroll to position [0, 1]
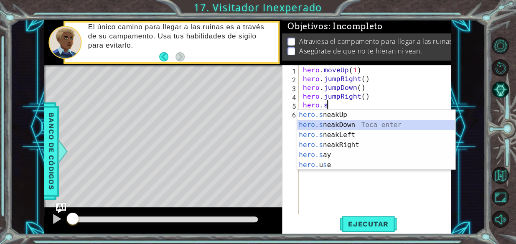
click at [342, 123] on div "hero.s neakUp Toca enter hero.s neakDown Toca enter hero.s neakLeft Toca enter …" at bounding box center [376, 150] width 158 height 80
type textarea "hero.sneakDown(1)"
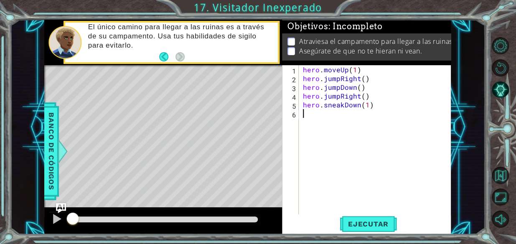
click at [337, 118] on div "hero . moveUp ( 1 ) hero . jumpRight ( ) hero . jumpDown ( ) hero . jumpRight (…" at bounding box center [377, 148] width 152 height 167
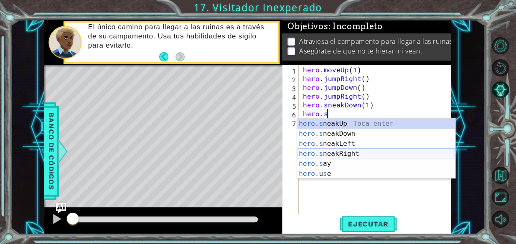
click at [336, 151] on div "hero.s neakUp Toca enter hero.s neakDown Toca enter hero.s neakLeft Toca enter …" at bounding box center [376, 159] width 158 height 80
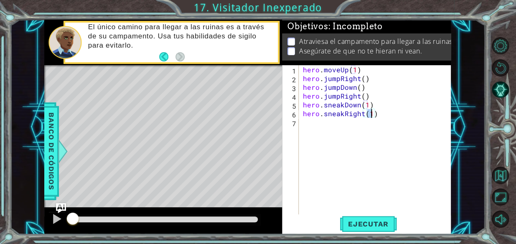
type textarea "hero.sneakRight(2)"
click at [332, 134] on div "hero . moveUp ( 1 ) hero . jumpRight ( ) hero . jumpDown ( ) hero . jumpRight (…" at bounding box center [377, 148] width 152 height 167
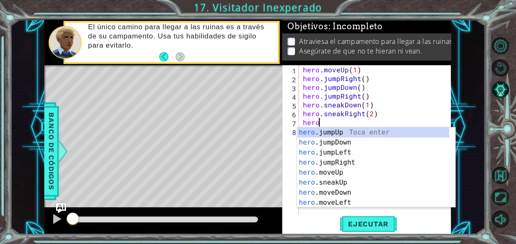
scroll to position [0, 0]
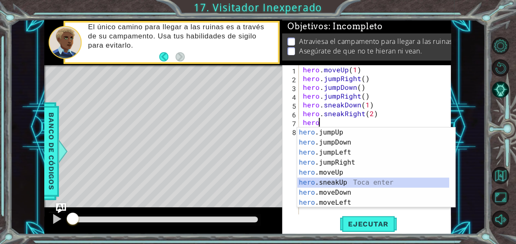
click at [340, 179] on div "hero .jumpUp Toca enter hero .jumpDown Toca enter hero .jumpLeft Toca enter her…" at bounding box center [373, 178] width 152 height 100
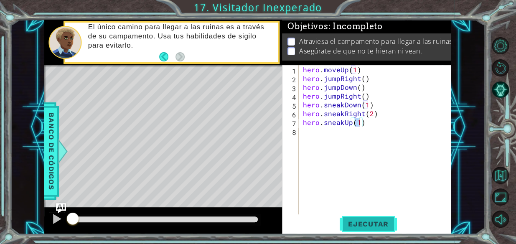
click at [373, 222] on span "Ejecutar" at bounding box center [368, 224] width 57 height 8
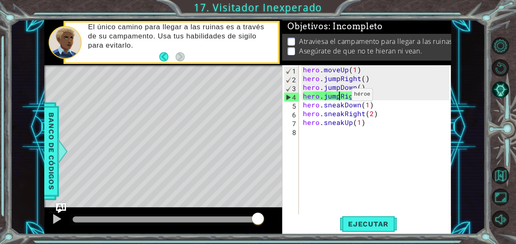
click at [337, 96] on div "hero . moveUp ( 1 ) hero . jumpRight ( ) hero . jumpDown ( ) hero . jumpRight (…" at bounding box center [377, 148] width 152 height 167
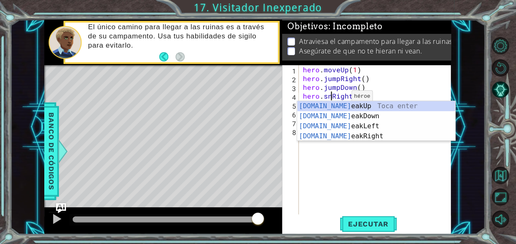
scroll to position [0, 2]
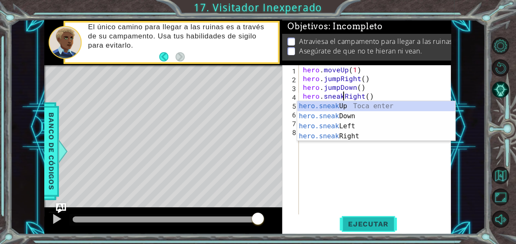
type textarea "hero.sneakRight()"
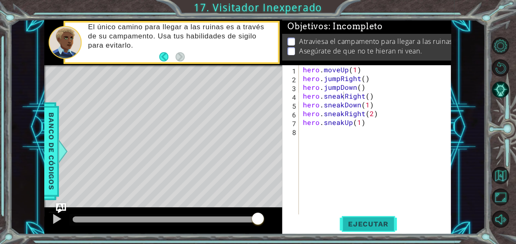
click at [369, 220] on span "Ejecutar" at bounding box center [368, 224] width 57 height 8
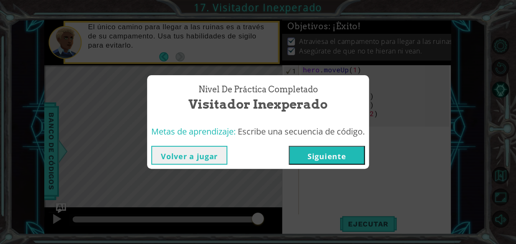
click at [332, 161] on button "Siguiente" at bounding box center [327, 155] width 76 height 19
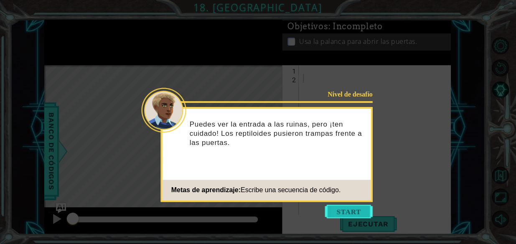
click at [353, 215] on button "Start" at bounding box center [349, 211] width 48 height 13
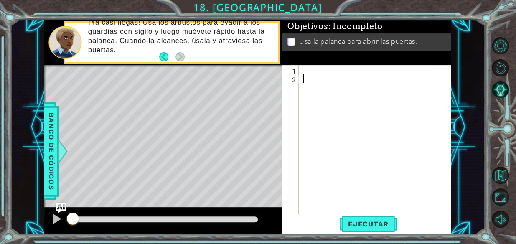
click at [328, 75] on div at bounding box center [377, 148] width 152 height 167
click at [323, 69] on div at bounding box center [377, 148] width 152 height 167
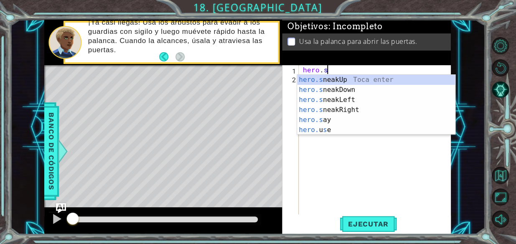
scroll to position [0, 1]
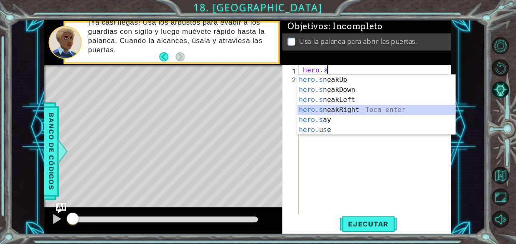
click at [344, 109] on div "hero.s neakUp Toca enter hero.s neakDown Toca enter hero.s neakLeft Toca enter …" at bounding box center [376, 115] width 158 height 80
type textarea "hero.sneakRight(1)"
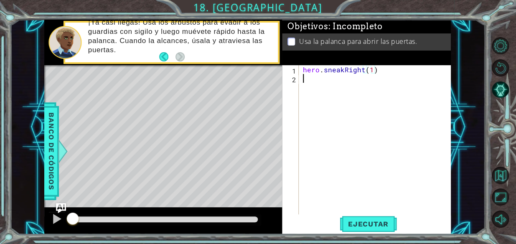
click at [313, 83] on div "hero . sneakRight ( 1 )" at bounding box center [377, 148] width 152 height 167
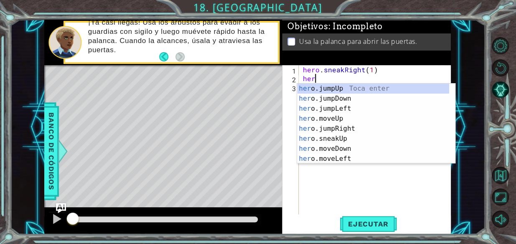
scroll to position [0, 0]
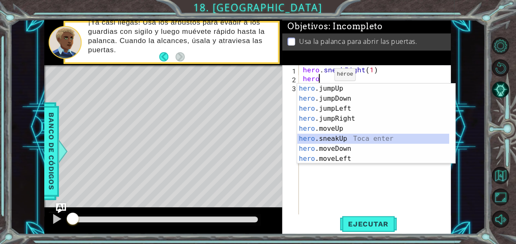
click at [327, 136] on div "hero .jumpUp Toca enter hero .jumpDown Toca enter hero .jumpLeft Toca enter her…" at bounding box center [373, 134] width 152 height 100
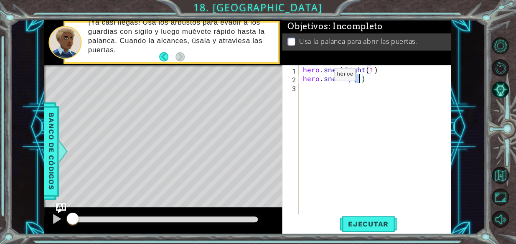
type textarea "hero.sneakUp(2)"
click at [319, 94] on div "hero . sneakRight ( 1 ) hero . sneakUp ( 2 )" at bounding box center [377, 148] width 152 height 167
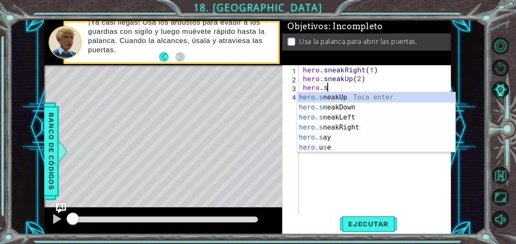
scroll to position [0, 1]
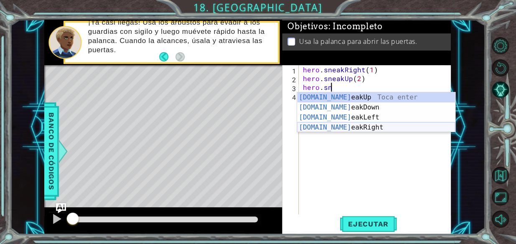
click at [343, 129] on div "[DOMAIN_NAME] eakUp Toca enter [DOMAIN_NAME] eakDown Toca enter [DOMAIN_NAME] e…" at bounding box center [376, 122] width 158 height 60
type textarea "hero.sneakRight(1)"
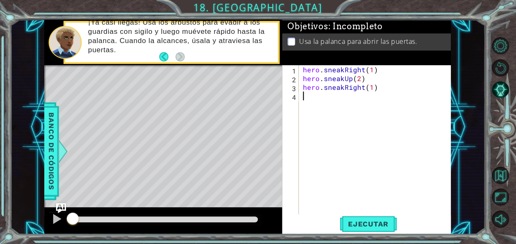
click at [345, 100] on div "hero . sneakRight ( 1 ) hero . sneakUp ( 2 ) hero . sneakRight ( 1 )" at bounding box center [377, 148] width 152 height 167
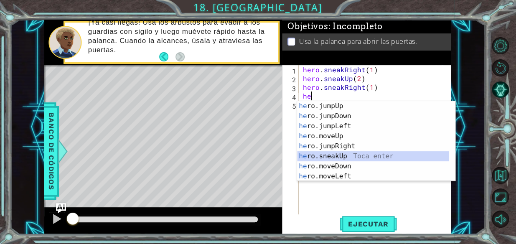
click at [340, 152] on div "he ro.jumpUp Toca enter he ro.jumpDown Toca enter he ro.jumpLeft Toca enter he …" at bounding box center [373, 151] width 152 height 100
type textarea "hero.sneakUp(1)"
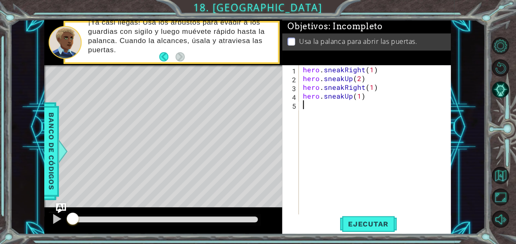
click at [327, 113] on div "hero . sneakRight ( 1 ) hero . sneakUp ( 2 ) hero . sneakRight ( 1 ) hero . sne…" at bounding box center [377, 148] width 152 height 167
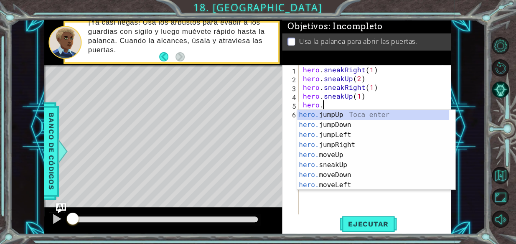
scroll to position [0, 1]
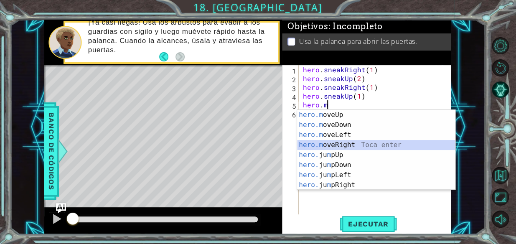
click at [339, 146] on div "hero.m oveUp Toca enter hero.m oveDown Toca enter hero.m oveLeft Toca enter her…" at bounding box center [376, 160] width 158 height 100
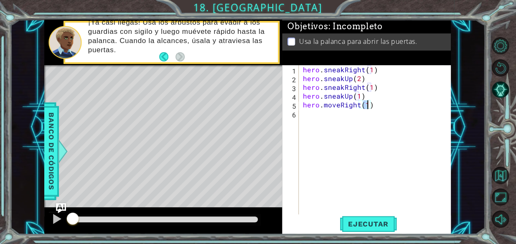
type textarea "hero.moveRight(2)"
click at [335, 122] on div "hero . sneakRight ( 1 ) hero . sneakUp ( 2 ) hero . sneakRight ( 1 ) hero . sne…" at bounding box center [377, 148] width 152 height 167
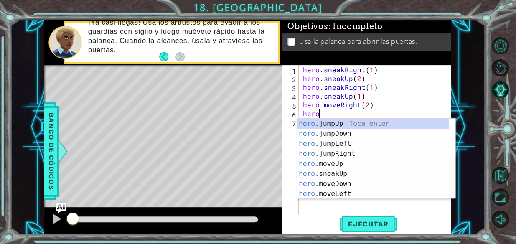
scroll to position [0, 0]
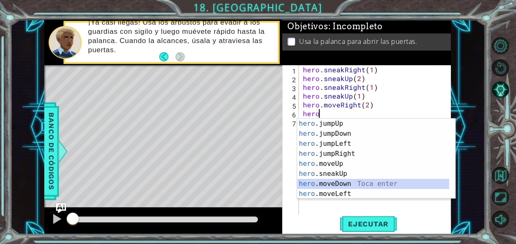
click at [336, 181] on div "hero .jumpUp Toca enter hero .jumpDown Toca enter hero .jumpLeft Toca enter her…" at bounding box center [373, 169] width 152 height 100
type textarea "hero.moveDown(1)"
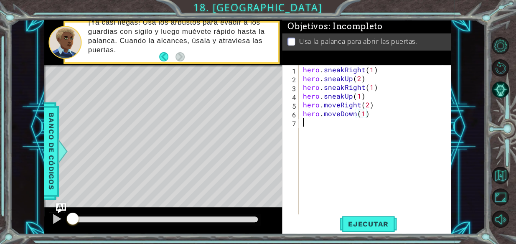
click at [324, 125] on div "hero . sneakRight ( 1 ) hero . sneakUp ( 2 ) hero . sneakRight ( 1 ) hero . sne…" at bounding box center [377, 148] width 152 height 167
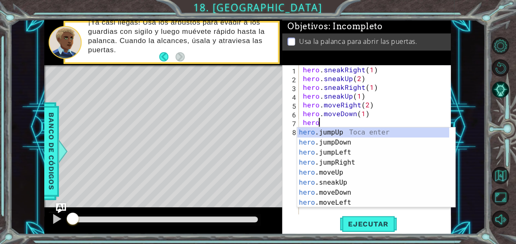
type textarea "hero."
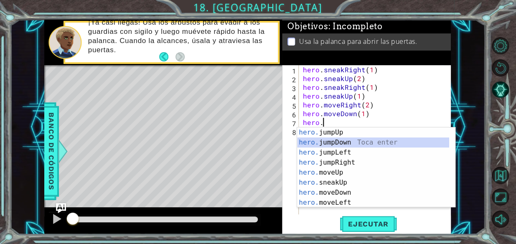
click at [325, 142] on div "hero. jumpUp Toca enter hero. jumpDown Toca enter hero. jumpLeft Toca enter her…" at bounding box center [373, 178] width 152 height 100
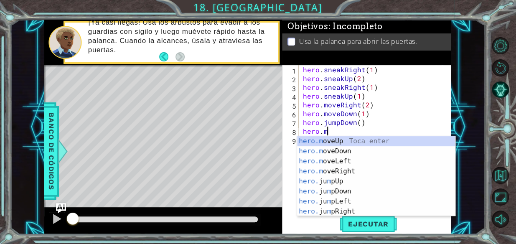
scroll to position [0, 1]
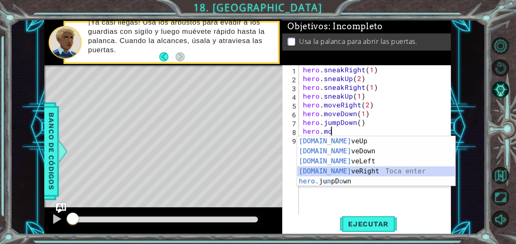
click at [339, 170] on div "[DOMAIN_NAME] veUp Toca enter [DOMAIN_NAME] veDown Toca enter [DOMAIN_NAME] veL…" at bounding box center [376, 171] width 158 height 70
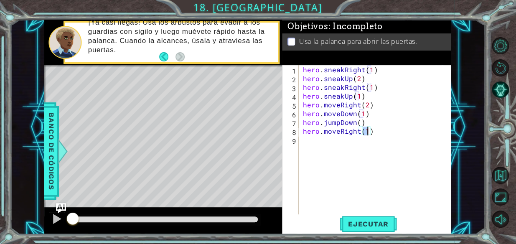
type textarea "hero.moveRight(2)"
click at [332, 146] on div "hero . sneakRight ( 1 ) hero . sneakUp ( 2 ) hero . sneakRight ( 1 ) hero . sne…" at bounding box center [377, 148] width 152 height 167
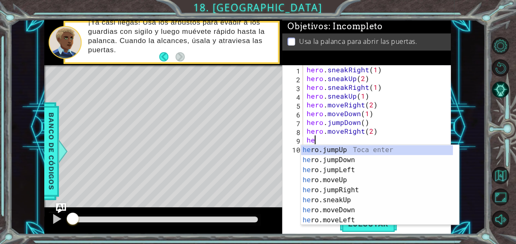
scroll to position [0, 0]
type textarea "hero"
click at [332, 148] on div "hero .jumpUp Toca enter hero .jumpDown Toca enter hero .jumpLeft Toca enter her…" at bounding box center [377, 195] width 152 height 100
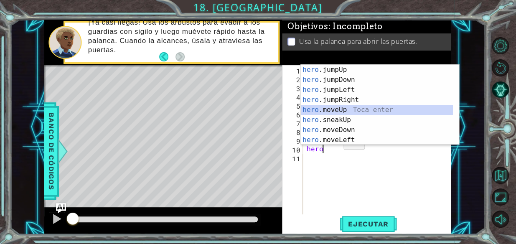
click at [337, 107] on div "hero .jumpUp Toca enter hero .jumpDown Toca enter hero .jumpLeft Toca enter her…" at bounding box center [377, 115] width 152 height 100
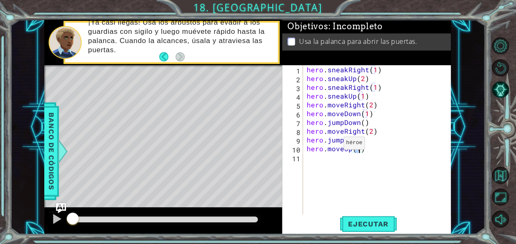
type textarea "hero.moveUp(2)"
click at [325, 159] on div "hero . sneakRight ( 1 ) hero . sneakUp ( 2 ) hero . sneakRight ( 1 ) hero . sne…" at bounding box center [379, 148] width 148 height 167
type textarea "j"
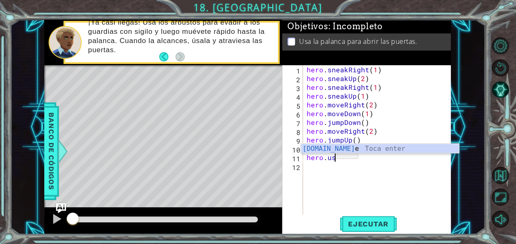
scroll to position [0, 1]
click at [351, 149] on div "[DOMAIN_NAME] e Toca enter" at bounding box center [380, 159] width 158 height 30
type textarea "hero.use("string")"
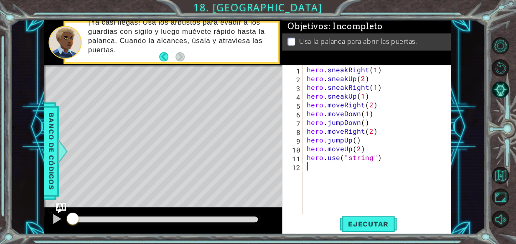
click at [337, 179] on div "hero . sneakRight ( 1 ) hero . sneakUp ( 2 ) hero . sneakRight ( 1 ) hero . sne…" at bounding box center [379, 148] width 148 height 167
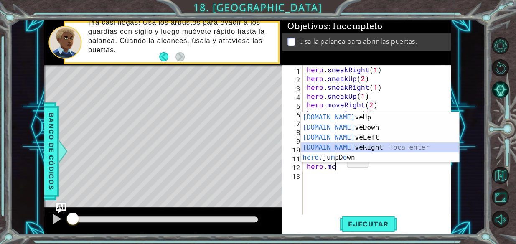
click at [342, 150] on div "[DOMAIN_NAME] veUp Toca enter [DOMAIN_NAME] veDown Toca enter [DOMAIN_NAME] veL…" at bounding box center [380, 147] width 158 height 70
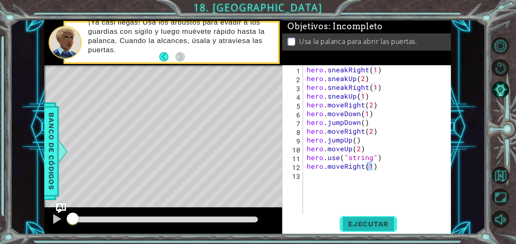
click at [353, 221] on span "Ejecutar" at bounding box center [368, 224] width 57 height 8
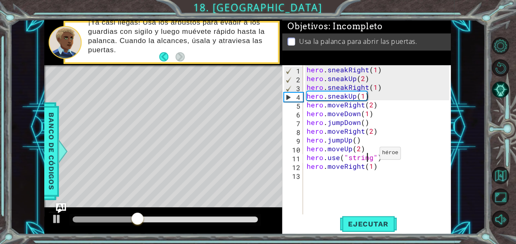
click at [369, 155] on div "hero . sneakRight ( 1 ) hero . sneakUp ( 2 ) hero . sneakRight ( 1 ) hero . sne…" at bounding box center [379, 148] width 148 height 167
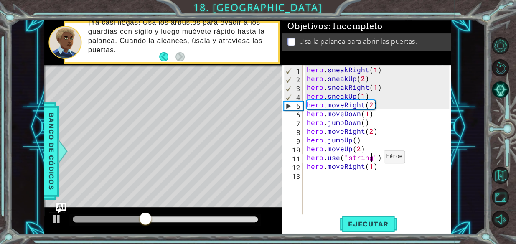
click at [373, 159] on div "hero . sneakRight ( 1 ) hero . sneakUp ( 2 ) hero . sneakRight ( 1 ) hero . sne…" at bounding box center [379, 148] width 148 height 167
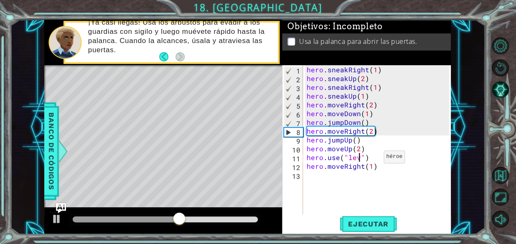
scroll to position [0, 3]
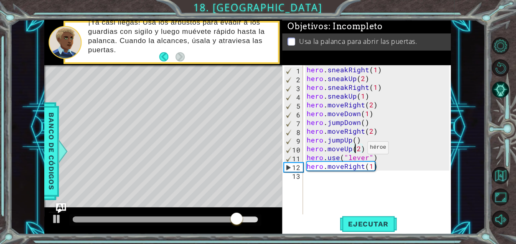
click at [357, 150] on div "hero . sneakRight ( 1 ) hero . sneakUp ( 2 ) hero . sneakRight ( 1 ) hero . sne…" at bounding box center [379, 148] width 148 height 167
click at [360, 151] on div "hero . sneakRight ( 1 ) hero . sneakUp ( 2 ) hero . sneakRight ( 1 ) hero . sne…" at bounding box center [379, 148] width 148 height 167
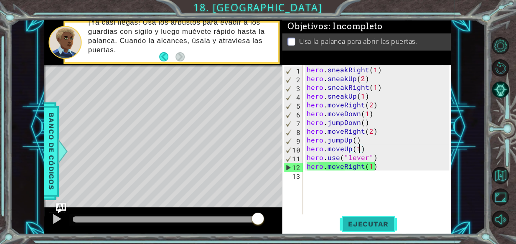
type textarea "hero.moveUp(1)"
click at [359, 219] on button "Ejecutar" at bounding box center [368, 224] width 57 height 17
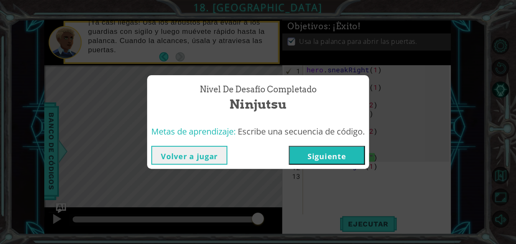
click at [322, 147] on button "Siguiente" at bounding box center [327, 155] width 76 height 19
